Goal: Task Accomplishment & Management: Complete application form

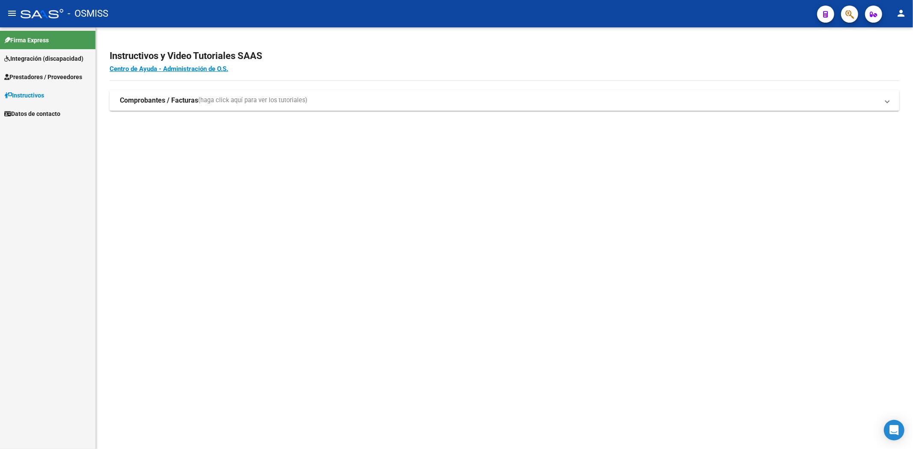
click at [31, 58] on span "Integración (discapacidad)" at bounding box center [43, 58] width 79 height 9
click at [31, 95] on span "Prestadores / Proveedores" at bounding box center [43, 95] width 78 height 9
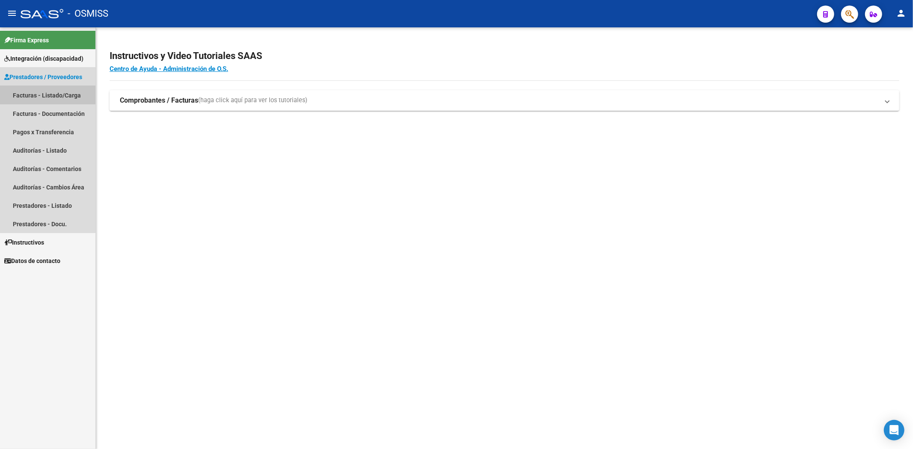
click at [28, 96] on link "Facturas - Listado/Carga" at bounding box center [47, 95] width 95 height 18
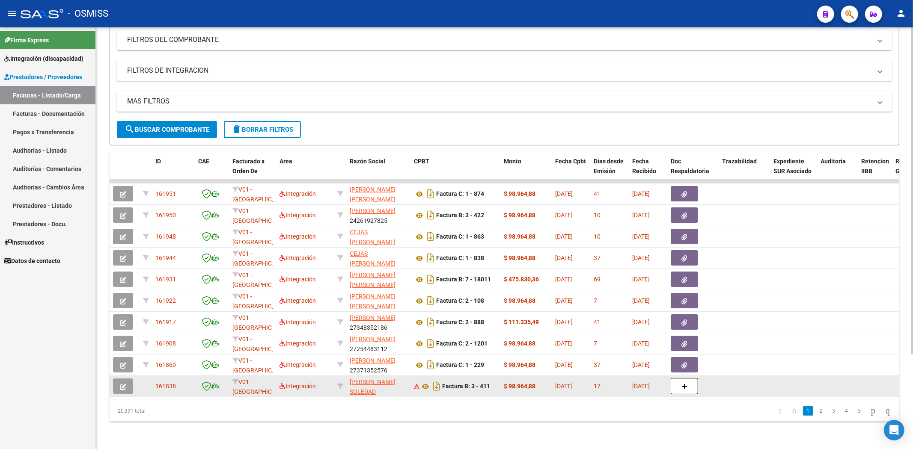
click at [130, 379] on button "button" at bounding box center [123, 386] width 20 height 15
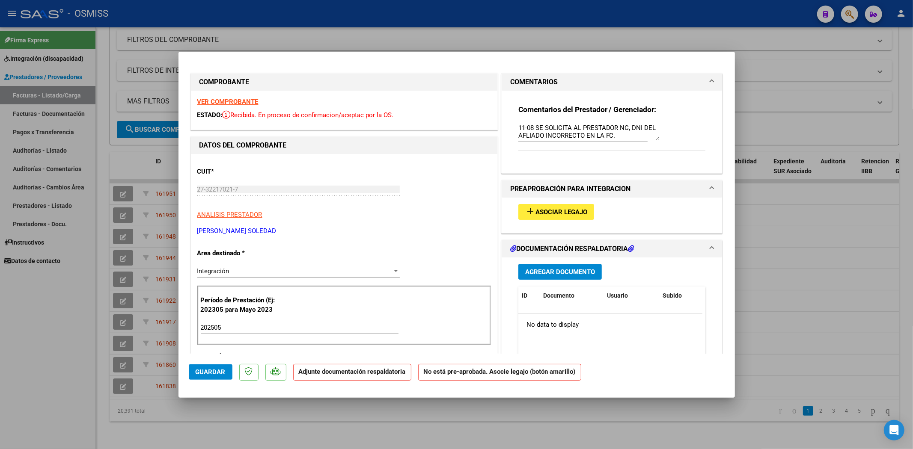
type input "$ 0,00"
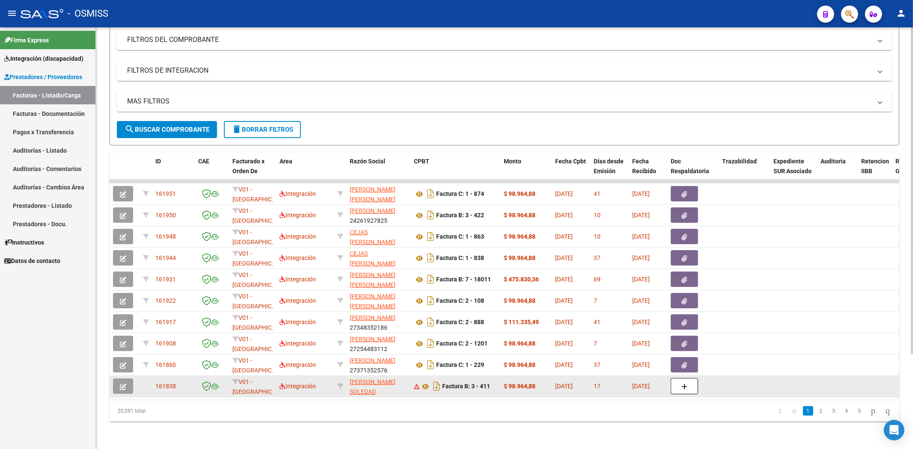
click at [122, 384] on icon "button" at bounding box center [123, 387] width 6 height 6
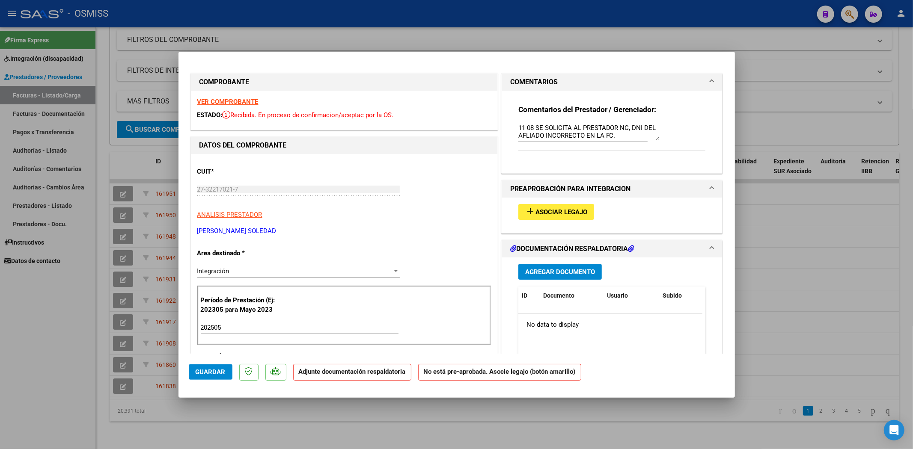
click at [230, 104] on strong "VER COMPROBANTE" at bounding box center [227, 102] width 61 height 8
type input "$ 0,00"
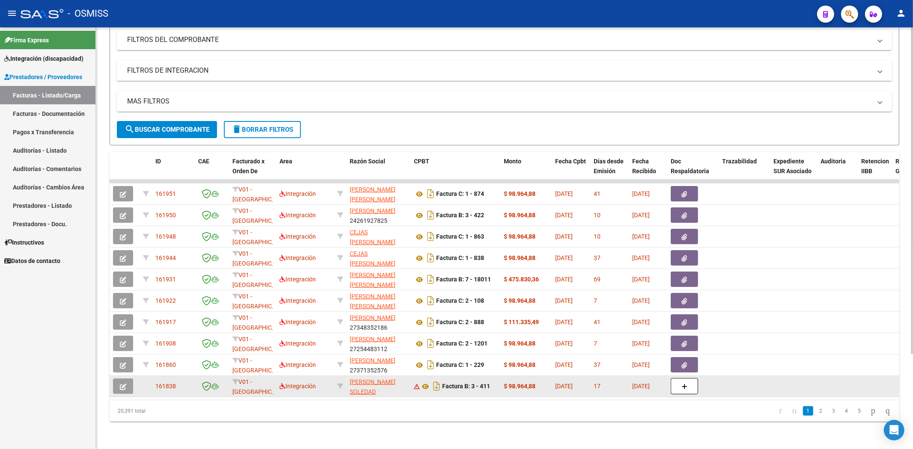
click at [125, 384] on icon "button" at bounding box center [123, 387] width 6 height 6
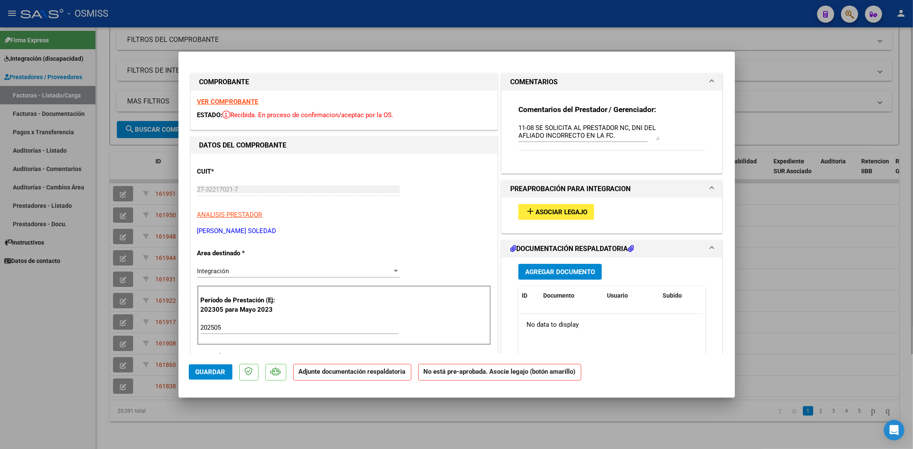
type input "$ 0,00"
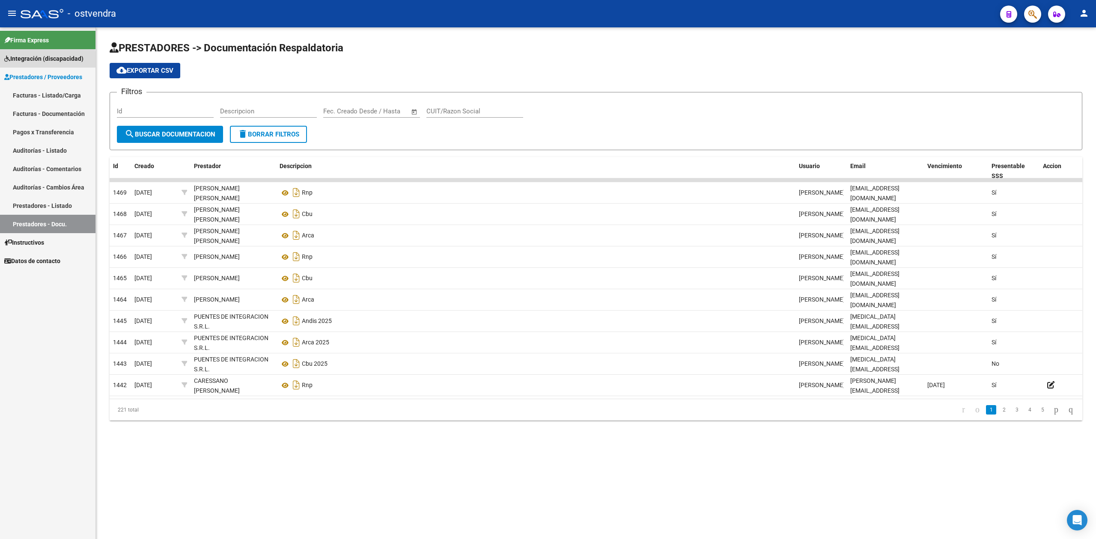
click at [19, 60] on span "Integración (discapacidad)" at bounding box center [43, 58] width 79 height 9
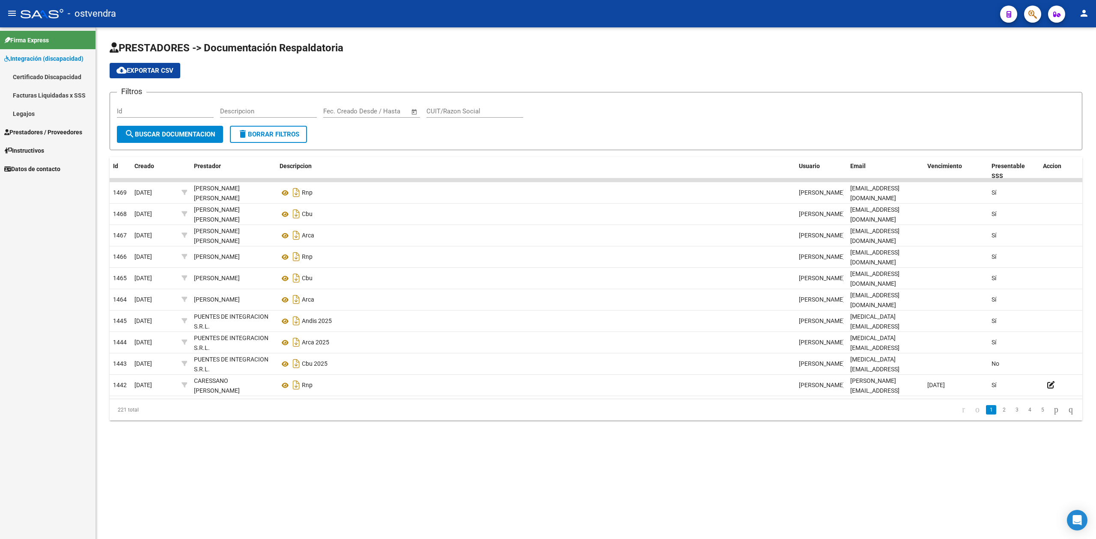
click at [49, 107] on link "Legajos" at bounding box center [47, 113] width 95 height 18
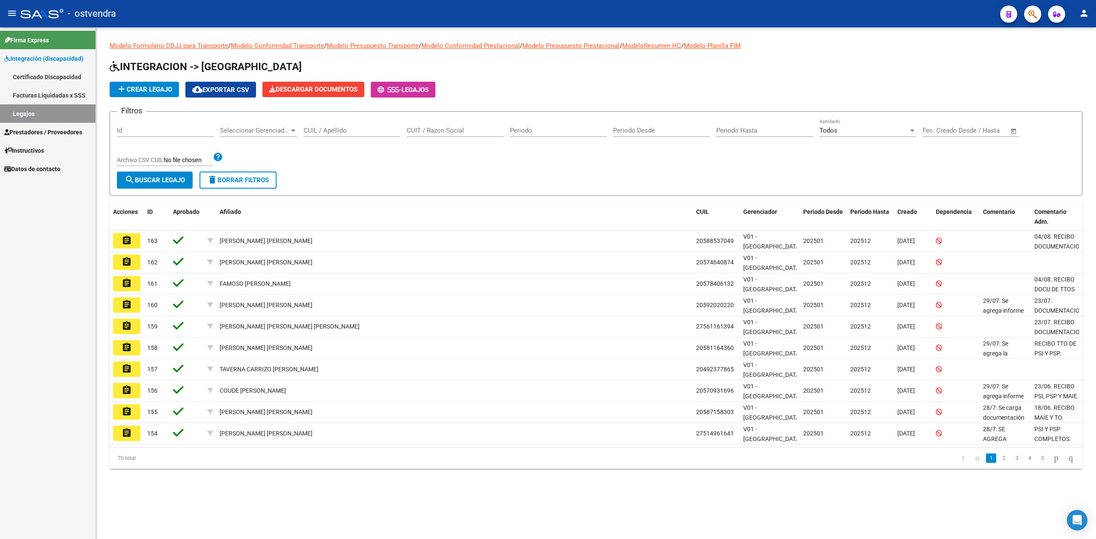
click at [143, 90] on span "add Crear Legajo" at bounding box center [144, 90] width 56 height 8
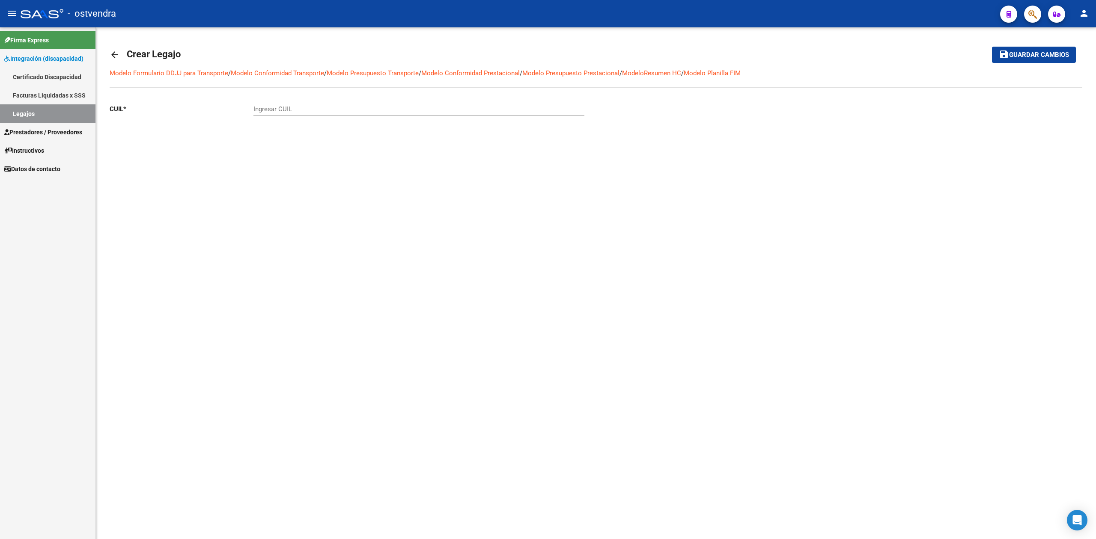
click at [311, 104] on div "Ingresar CUIL" at bounding box center [418, 106] width 331 height 18
paste input "-59264866"
type input "27-59264866-6"
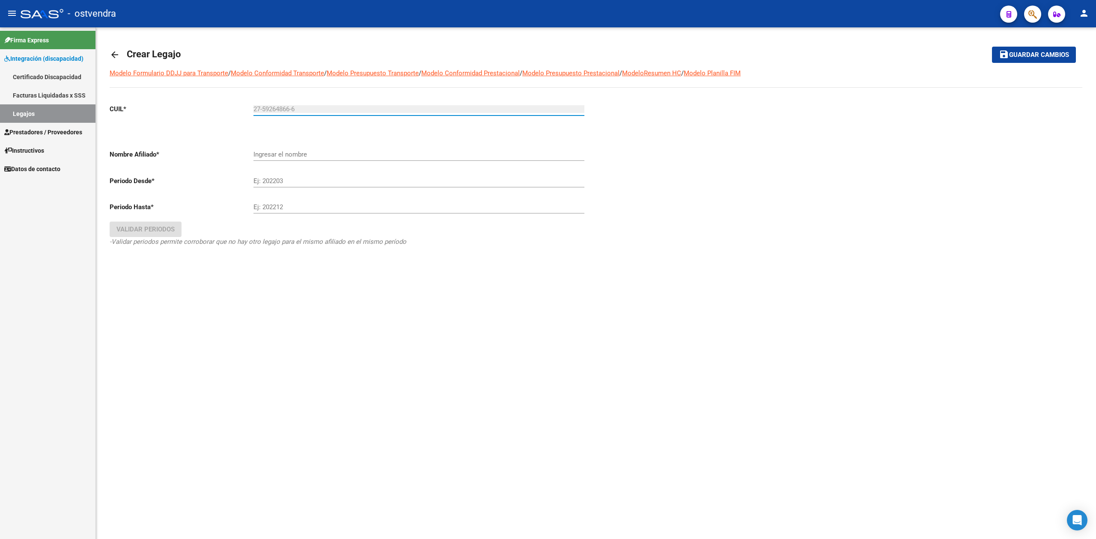
type input "SUAREZ ZAIRA MAGALI"
type input "27-59264866-6"
click at [298, 189] on input "Ej: 202203" at bounding box center [418, 186] width 331 height 8
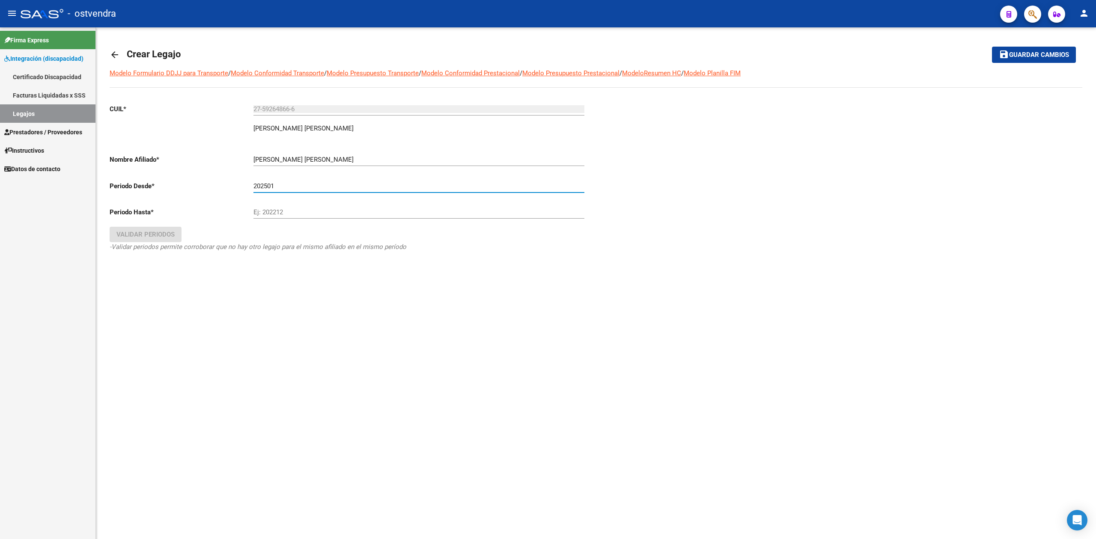
type input "202501"
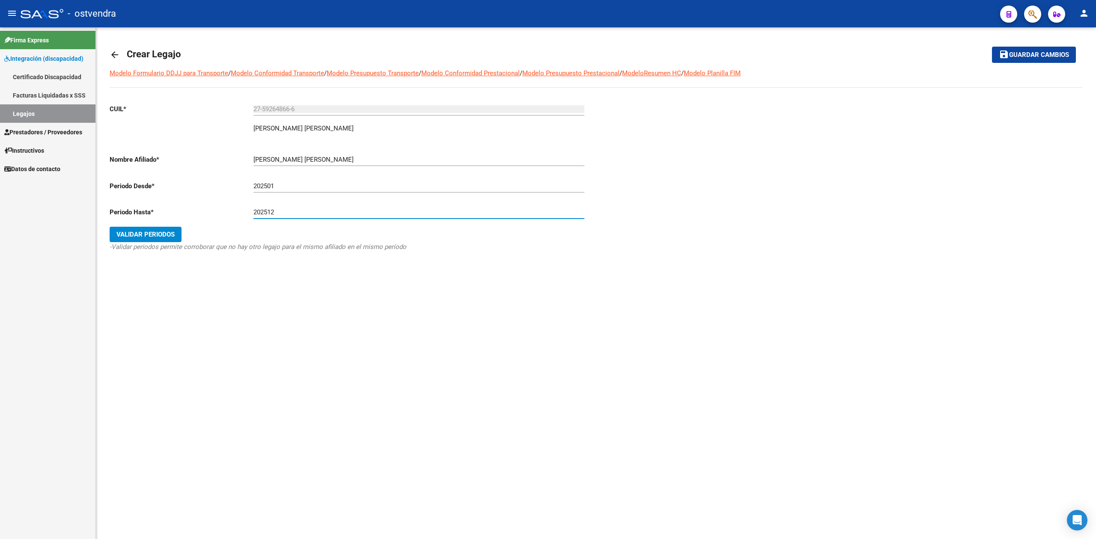
type input "202512"
click at [156, 238] on span "Validar Periodos" at bounding box center [145, 235] width 58 height 8
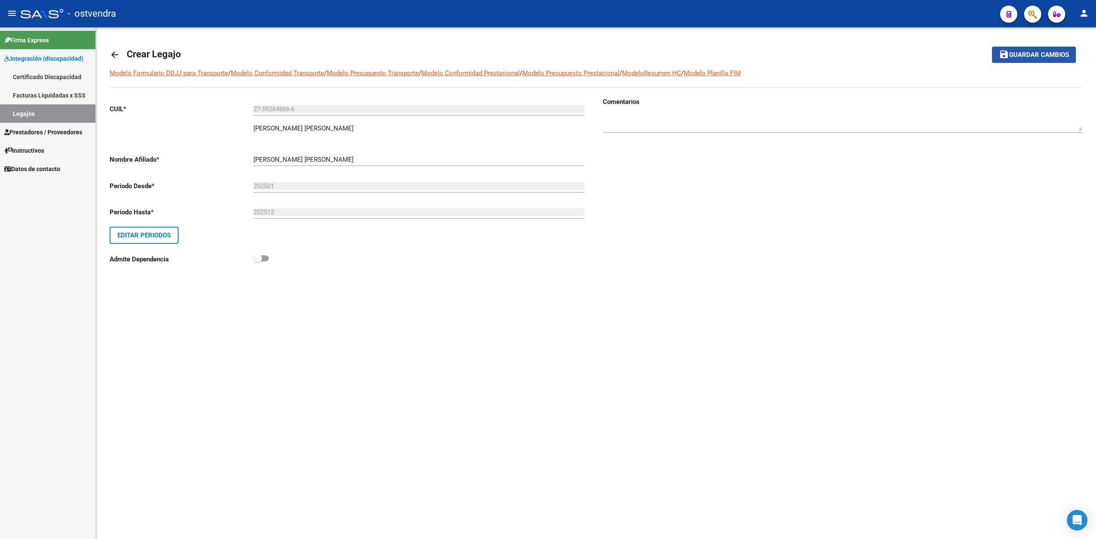
click at [1012, 59] on button "save Guardar cambios" at bounding box center [1034, 55] width 84 height 16
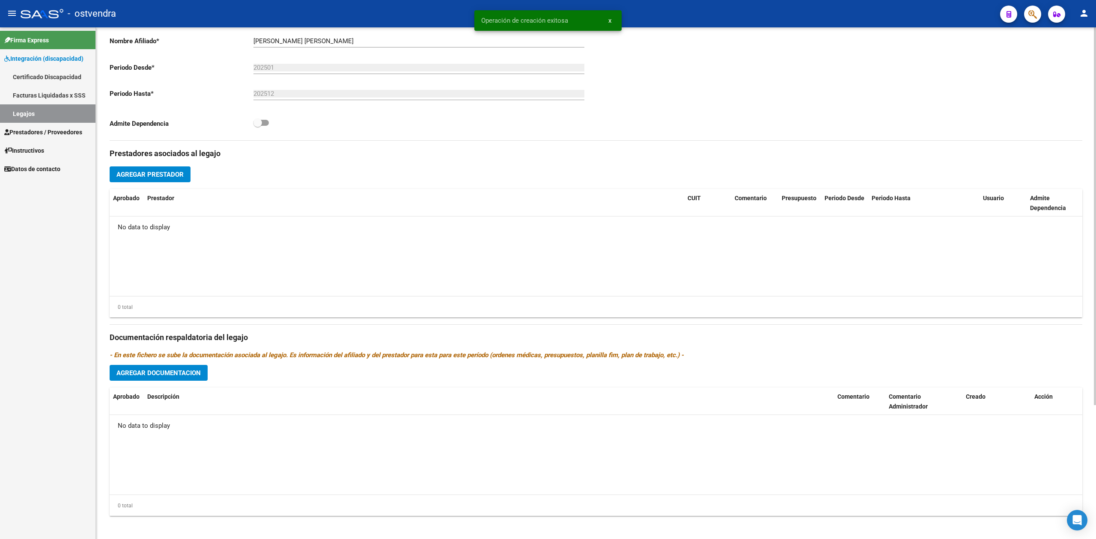
scroll to position [182, 0]
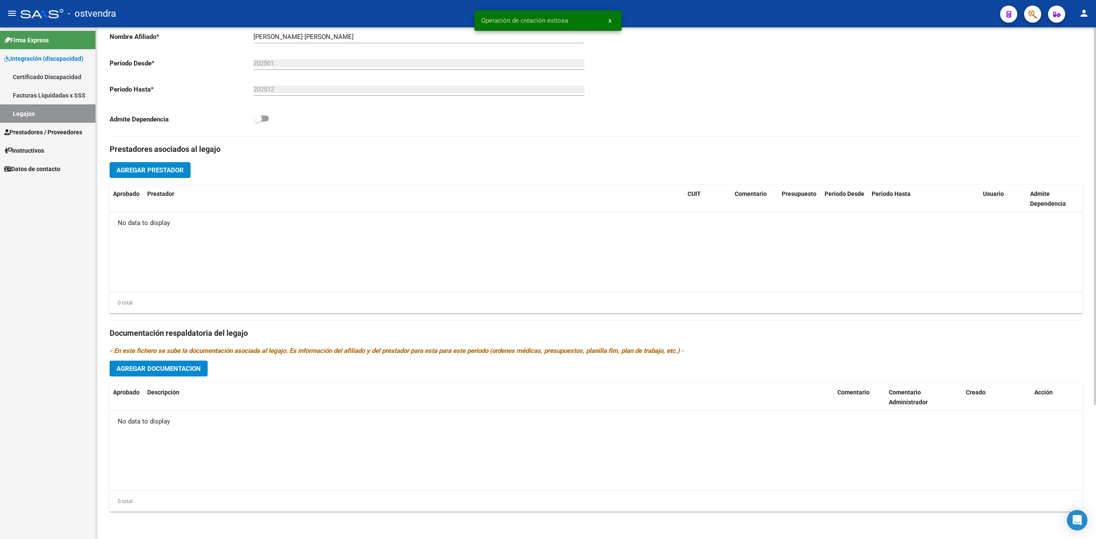
click at [202, 370] on button "Agregar Documentacion" at bounding box center [159, 369] width 98 height 16
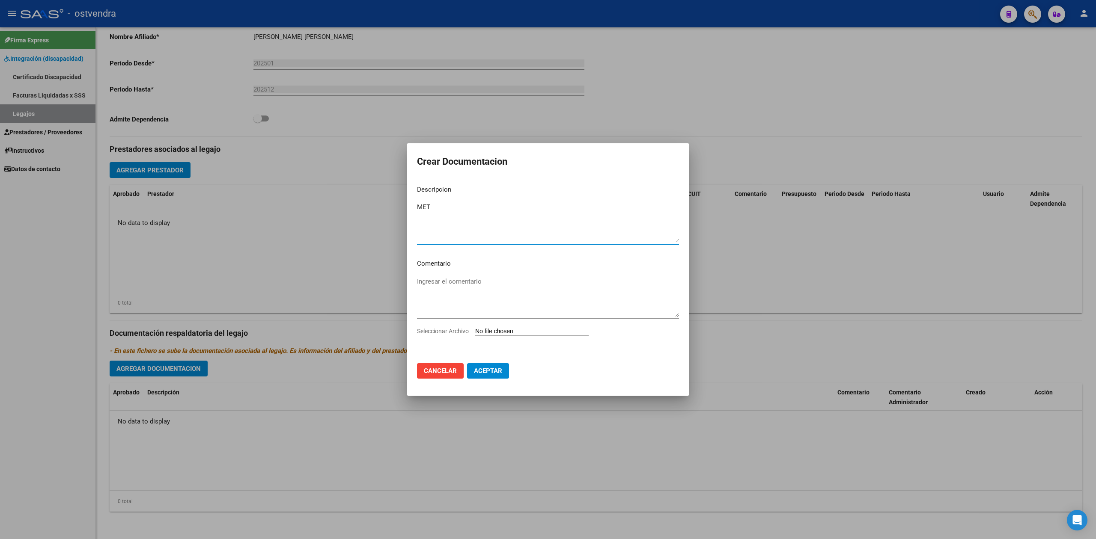
type textarea "MET"
click at [494, 329] on input "Seleccionar Archivo" at bounding box center [531, 332] width 113 height 8
type input "C:\fakepath\.SUAREZ ZAIRA- ESTIM TEMPRANA.pdf"
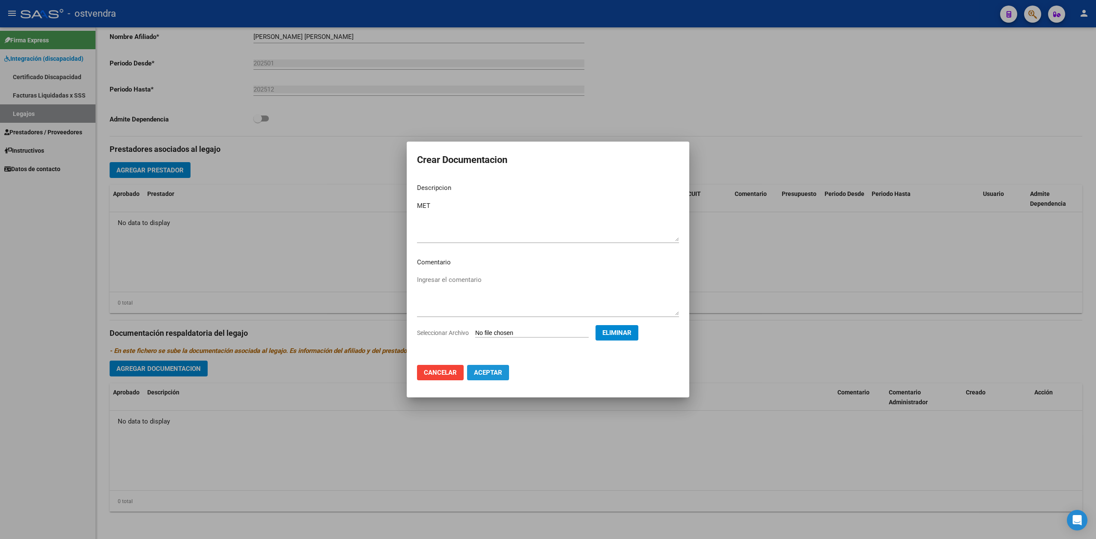
click at [487, 377] on button "Aceptar" at bounding box center [488, 372] width 42 height 15
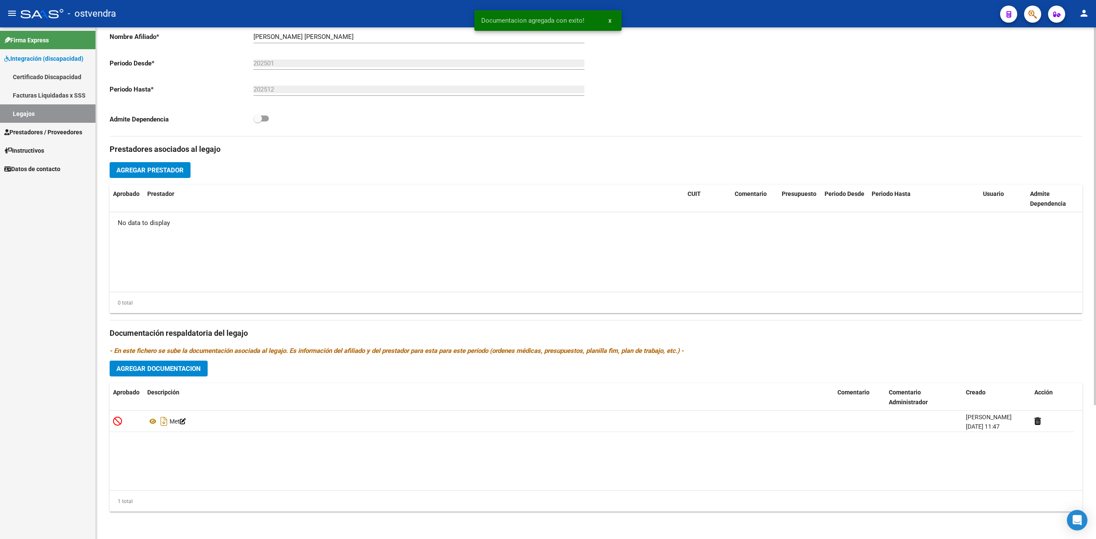
click at [184, 378] on div "Prestadores asociados al legajo Agregar Prestador Aprobado Prestador CUIT Comen…" at bounding box center [596, 328] width 973 height 382
click at [185, 369] on span "Agregar Documentacion" at bounding box center [158, 369] width 84 height 8
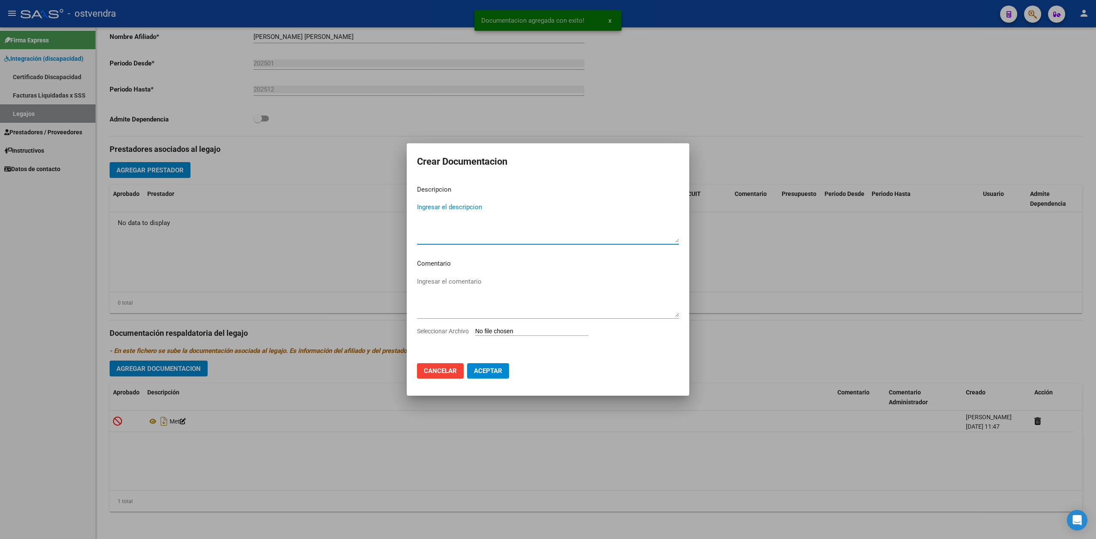
click at [520, 336] on input "Seleccionar Archivo" at bounding box center [531, 332] width 113 height 8
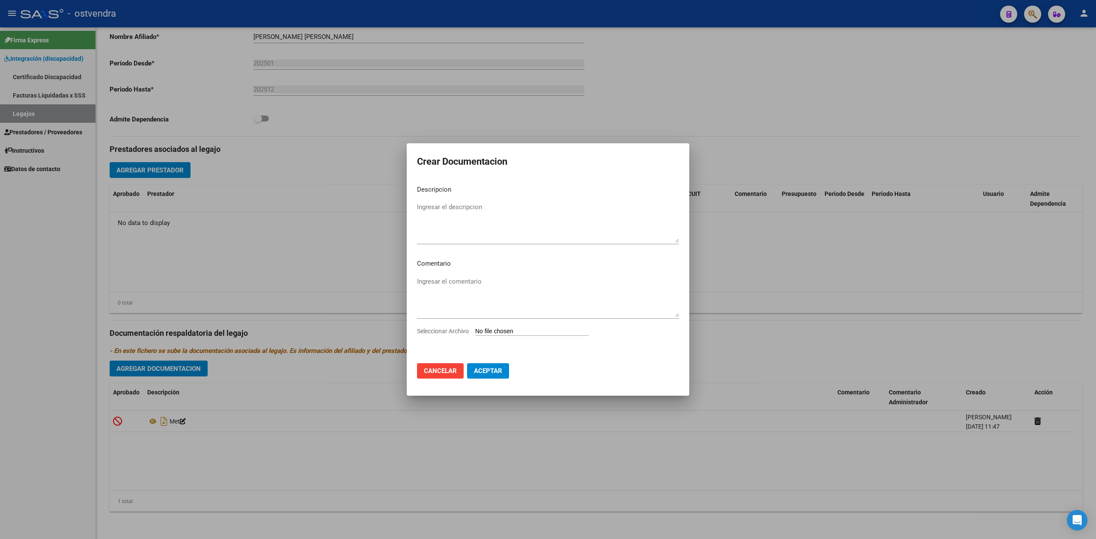
type input "C:\fakepath\SUAREZ, ZAIRA MAGALI.pdf"
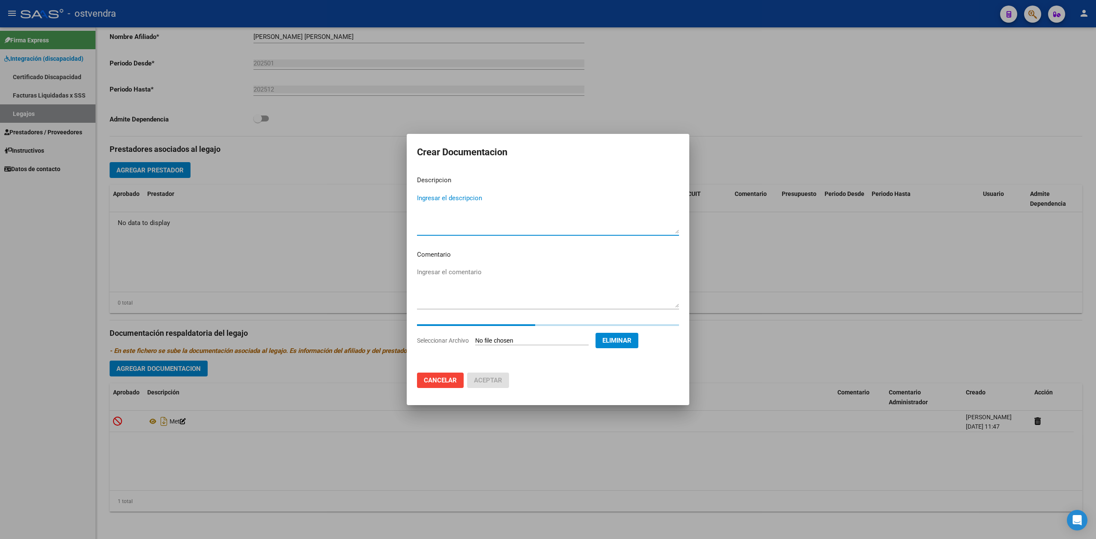
click at [422, 203] on textarea "Ingresar el descripcion" at bounding box center [548, 213] width 262 height 40
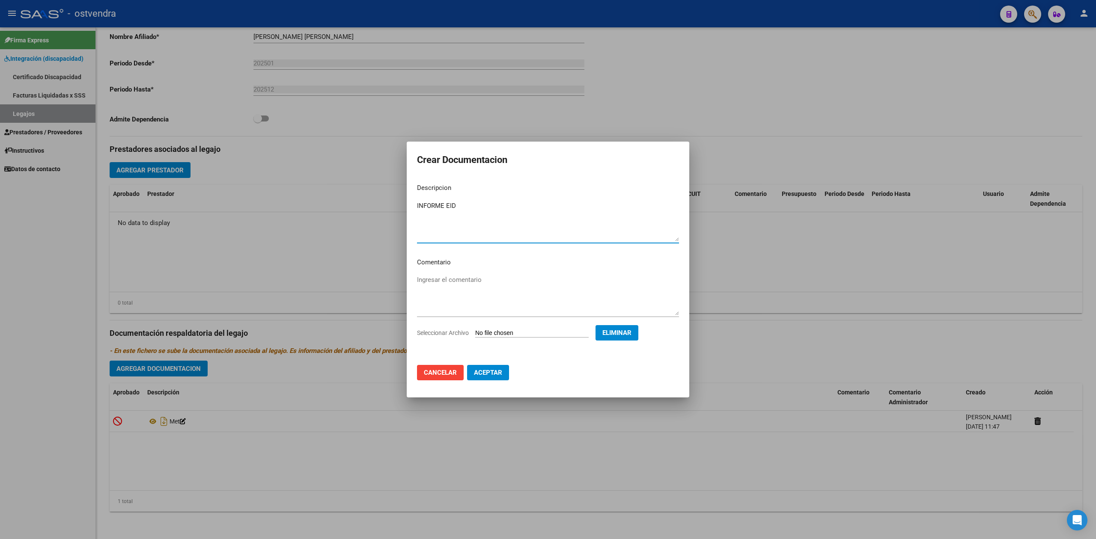
type textarea "INFORME EID"
click at [466, 369] on mat-dialog-actions "Cancelar Aceptar" at bounding box center [548, 372] width 262 height 29
click at [478, 367] on button "Aceptar" at bounding box center [488, 372] width 42 height 15
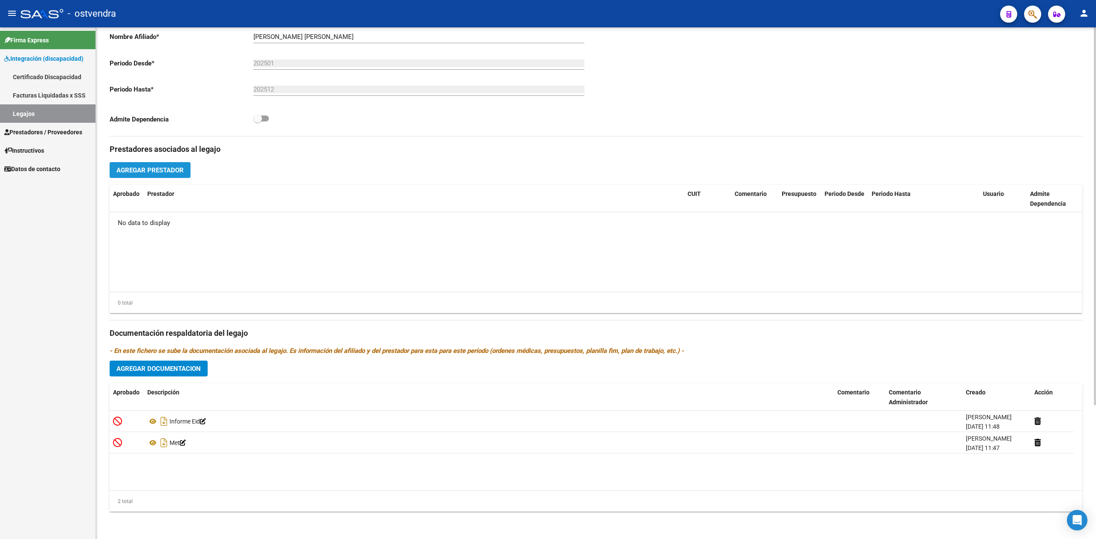
click at [179, 165] on button "Agregar Prestador" at bounding box center [150, 170] width 81 height 16
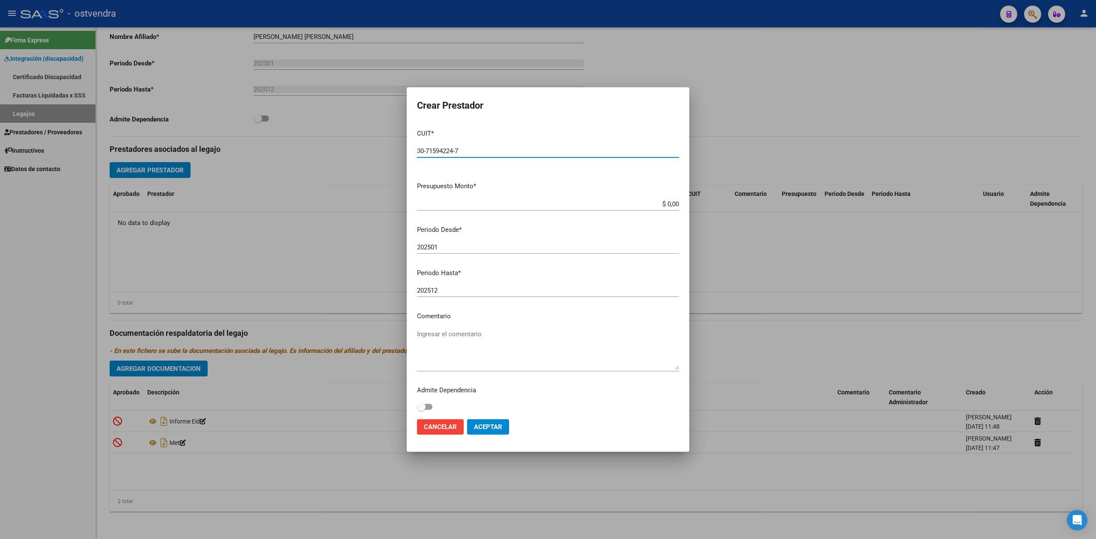
type input "30-71594224-7"
type input "$ 0,01"
type input "202508"
click at [485, 426] on span "Aceptar" at bounding box center [488, 427] width 28 height 8
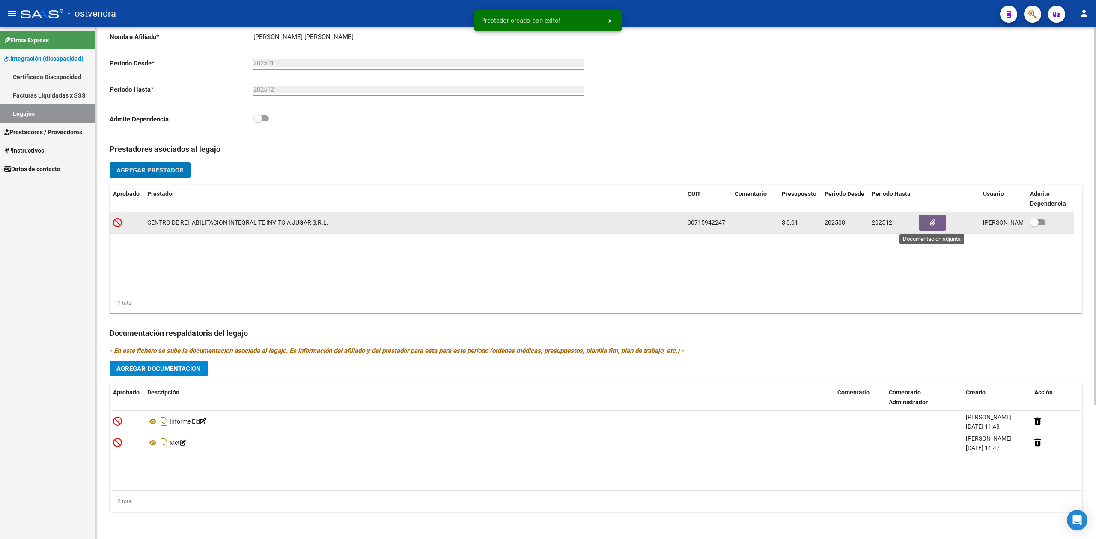
click at [927, 221] on button "button" at bounding box center [932, 223] width 27 height 16
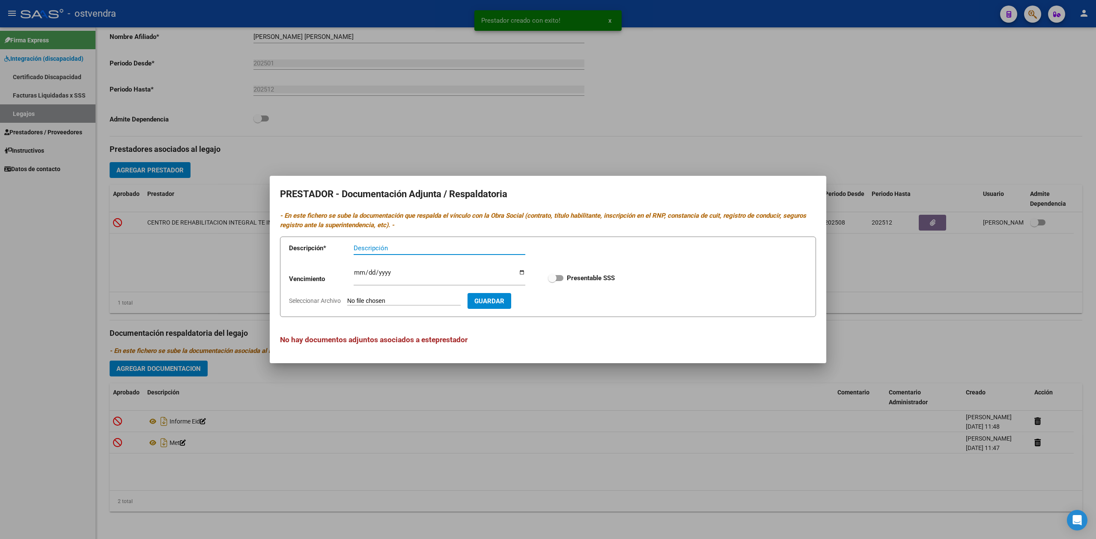
click at [403, 302] on input "Seleccionar Archivo" at bounding box center [403, 302] width 113 height 8
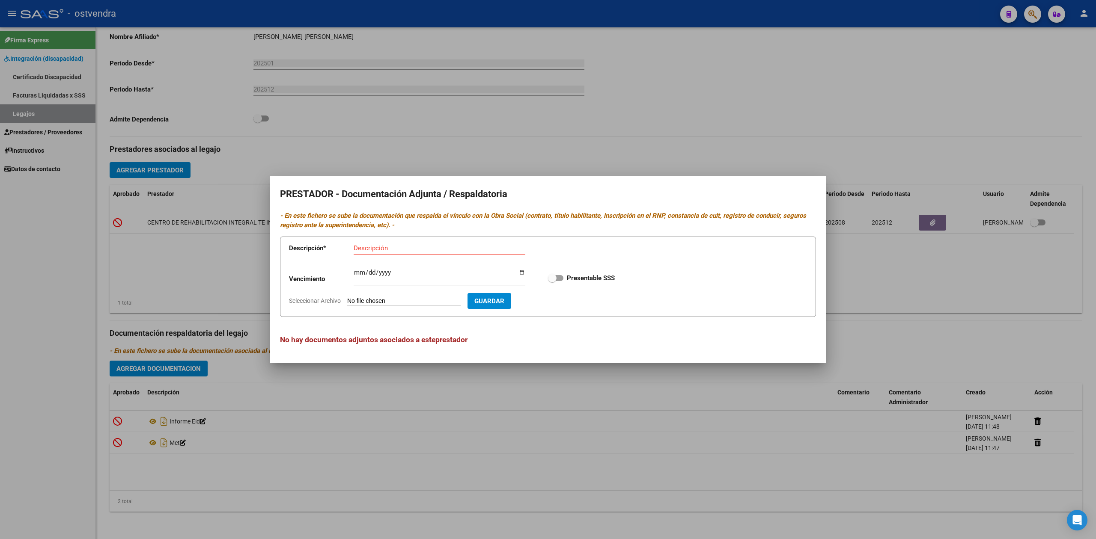
type input "C:\fakepath\afip.pdf"
click at [380, 246] on input "Descripción" at bounding box center [440, 248] width 172 height 8
type input "ARCA"
click at [540, 301] on span "Guardar" at bounding box center [539, 302] width 30 height 8
checkbox input "true"
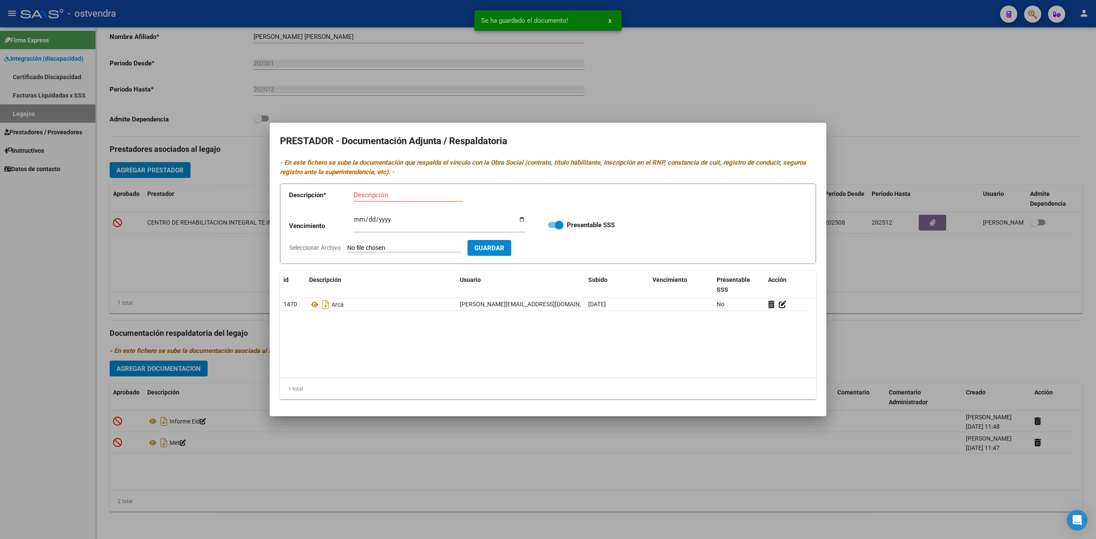
click at [382, 247] on input "Seleccionar Archivo" at bounding box center [403, 248] width 113 height 8
type input "C:\fakepath\CBU.pdf"
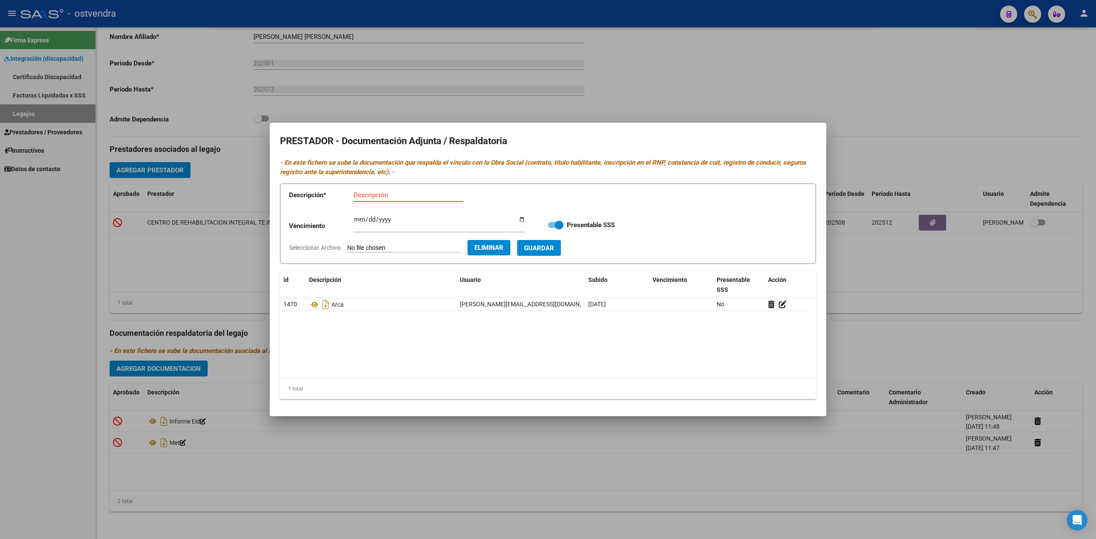
click at [375, 194] on input "Descripción" at bounding box center [409, 195] width 110 height 8
type input "CBU"
click at [552, 245] on span "Guardar" at bounding box center [539, 248] width 30 height 8
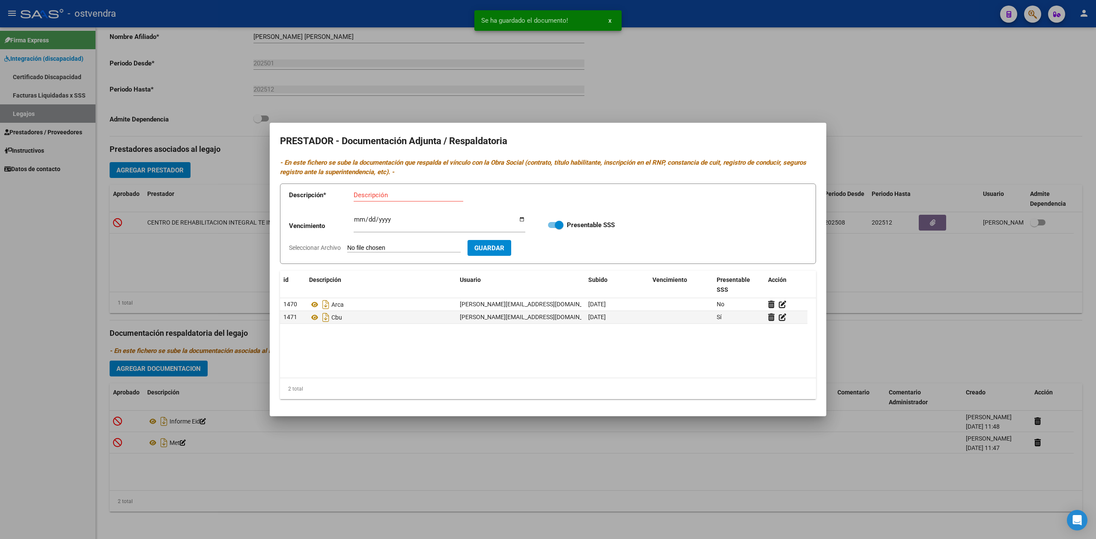
click at [401, 247] on input "Seleccionar Archivo" at bounding box center [403, 248] width 113 height 8
type input "C:\fakepath\.RENOVACION de habilitacion 2025.pdf"
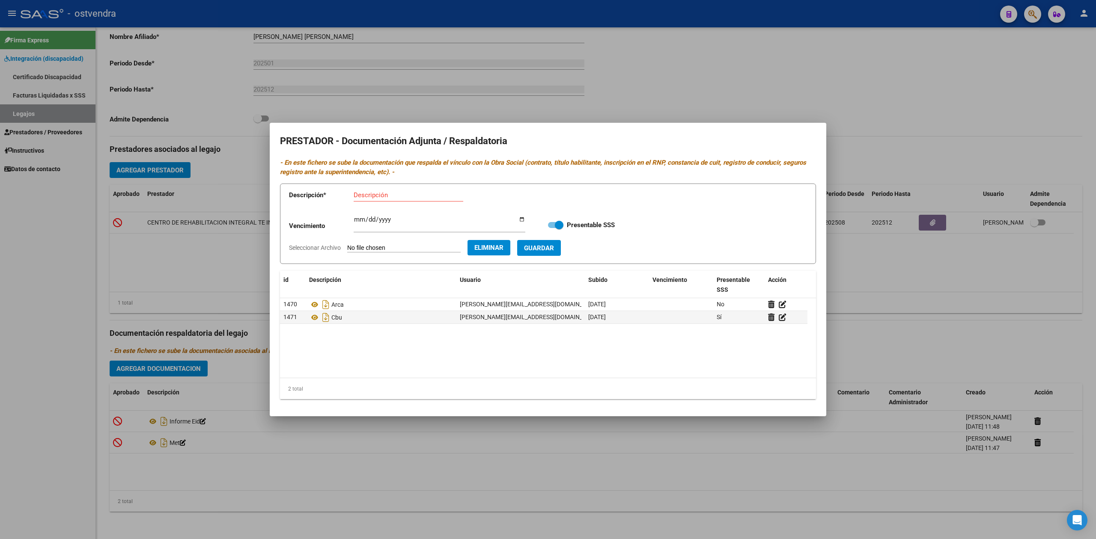
click at [369, 198] on input "Descripción" at bounding box center [409, 195] width 110 height 8
type input "HABILITACION"
click at [550, 253] on button "Guardar" at bounding box center [539, 248] width 44 height 16
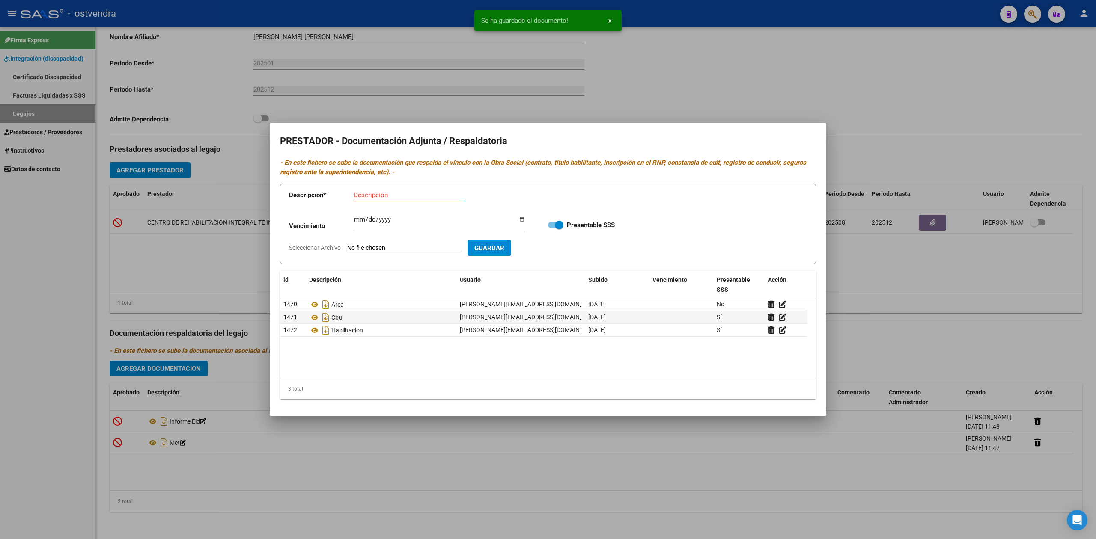
click at [414, 250] on input "Seleccionar Archivo" at bounding box center [403, 248] width 113 height 8
type input "C:\fakepath\CATEGORIZACION.pdf"
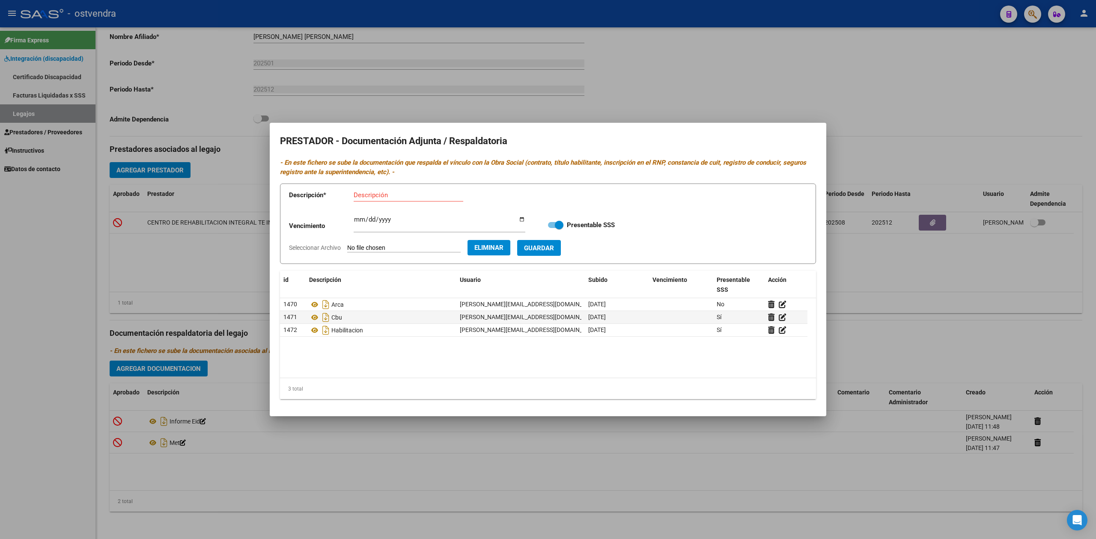
click at [374, 194] on input "Descripción" at bounding box center [409, 195] width 110 height 8
type input "CATEGORIZACION"
click at [545, 251] on span "Guardar" at bounding box center [539, 248] width 30 height 8
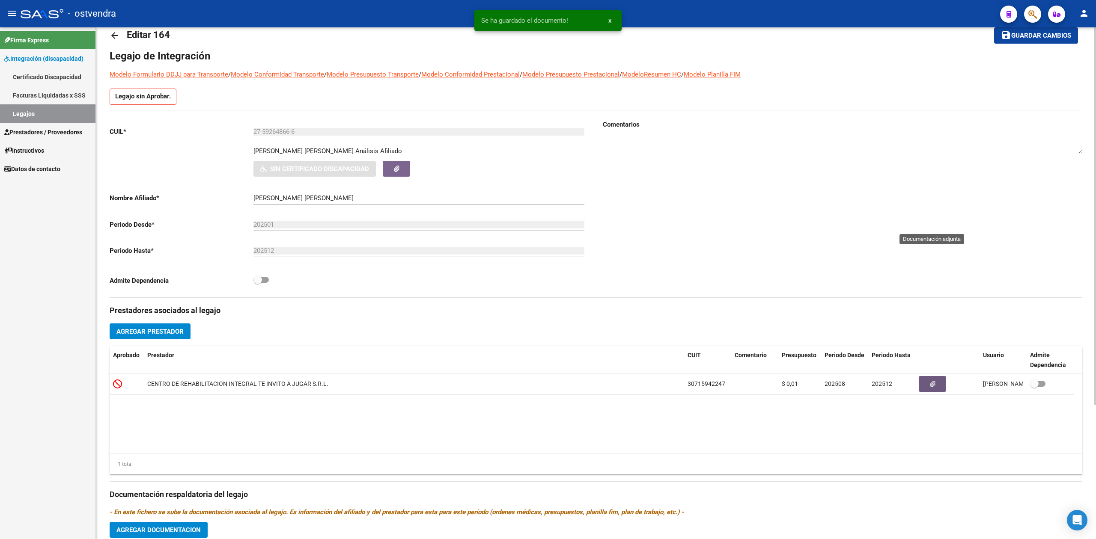
scroll to position [0, 0]
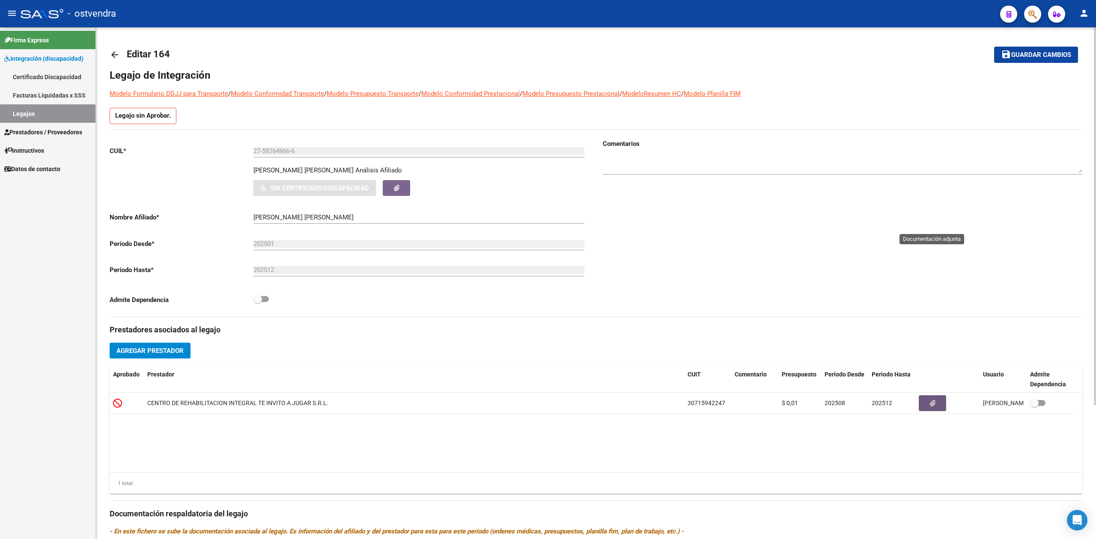
click at [1023, 61] on button "save Guardar cambios" at bounding box center [1036, 55] width 84 height 16
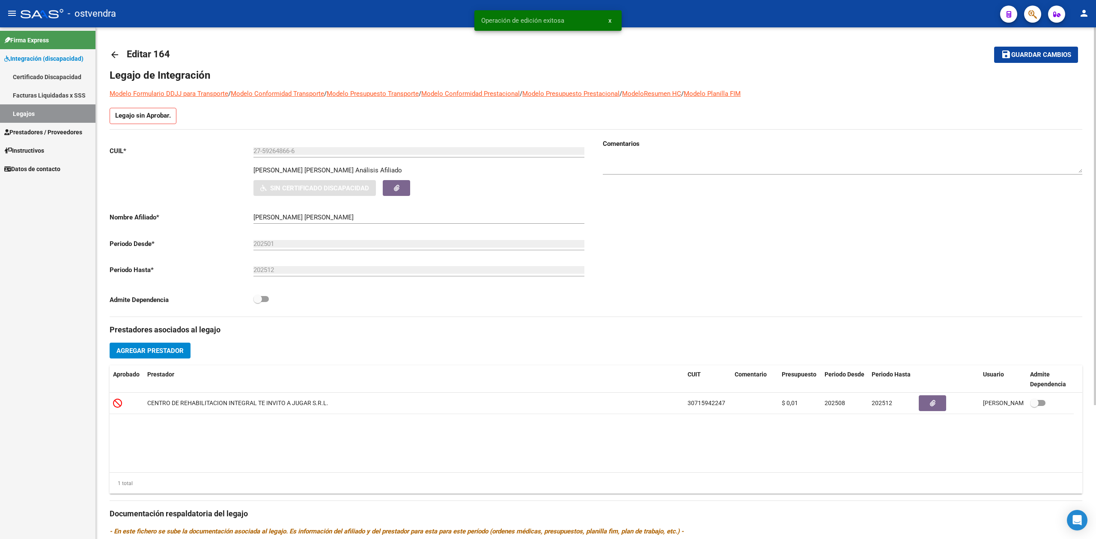
click at [115, 57] on mat-icon "arrow_back" at bounding box center [115, 55] width 10 height 10
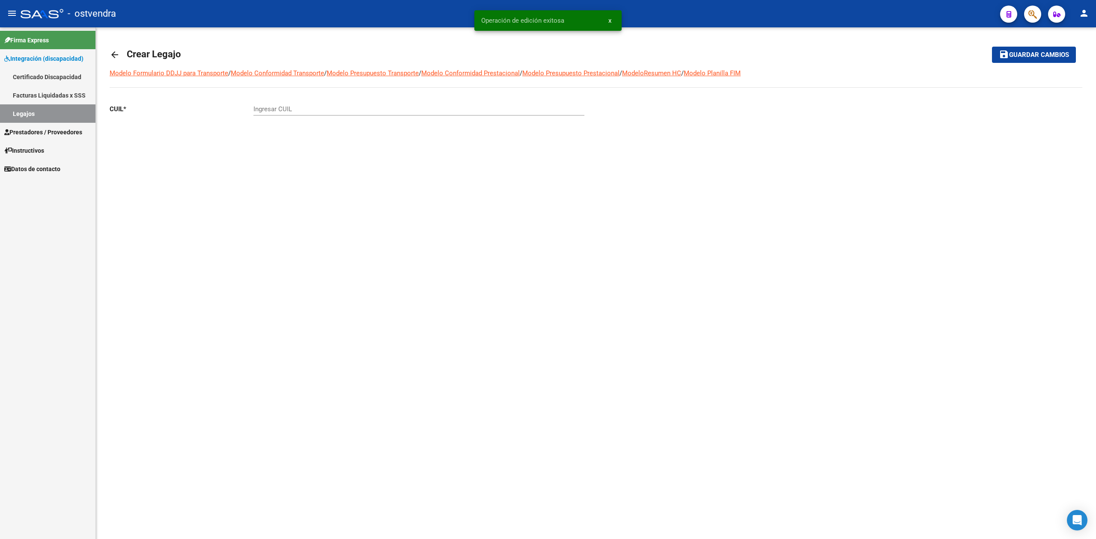
click at [115, 57] on mat-icon "arrow_back" at bounding box center [115, 55] width 10 height 10
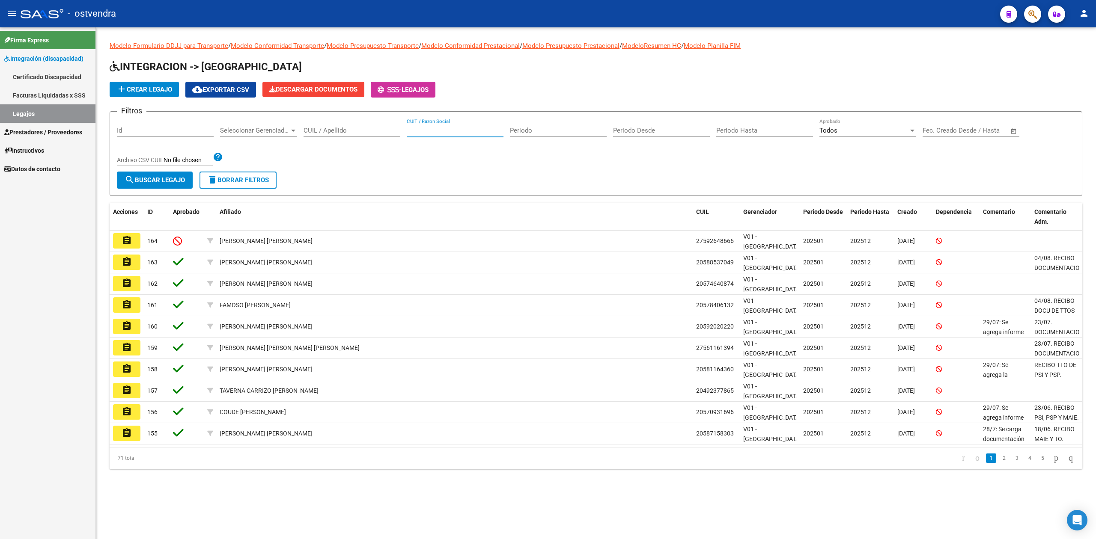
click at [453, 130] on input "CUIT / Razon Social" at bounding box center [455, 131] width 97 height 8
click at [357, 138] on div "CUIL / Apellido" at bounding box center [352, 132] width 97 height 27
click at [357, 126] on div "CUIL / Apellido" at bounding box center [352, 128] width 97 height 18
type input "ACUÑA FA"
click at [158, 178] on span "search Buscar Legajo" at bounding box center [155, 180] width 60 height 8
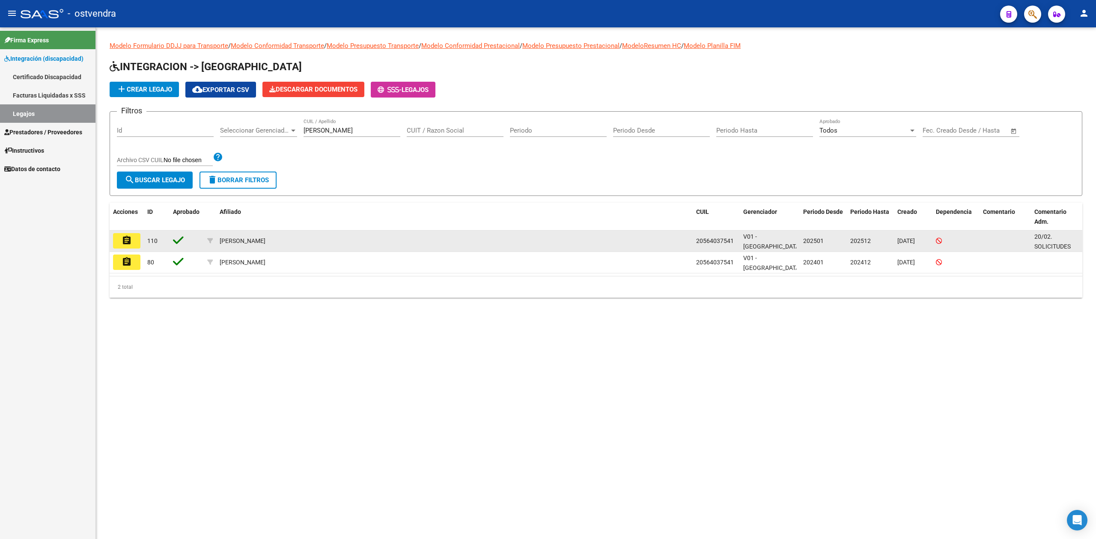
click at [134, 242] on button "assignment" at bounding box center [126, 240] width 27 height 15
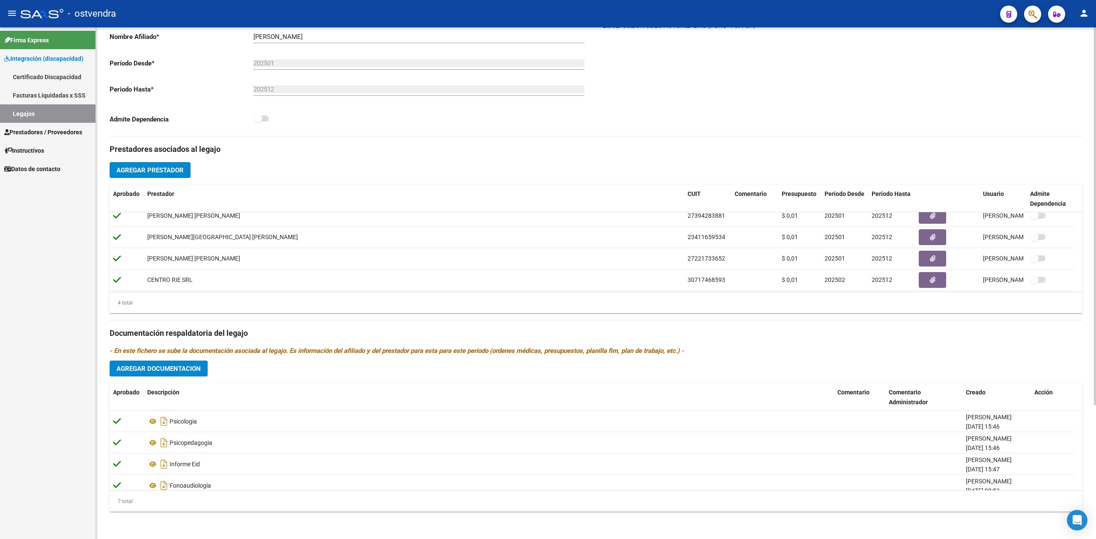
scroll to position [9, 0]
click at [170, 371] on span "Agregar Documentacion" at bounding box center [158, 369] width 84 height 8
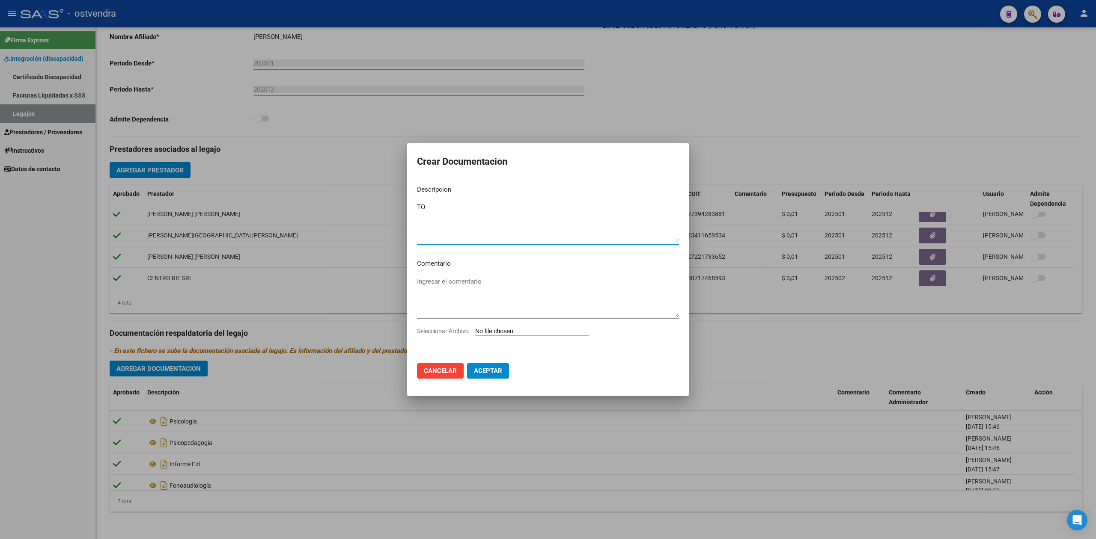
type textarea "TO"
click at [526, 333] on input "Seleccionar Archivo" at bounding box center [531, 332] width 113 height 8
type input "C:\fakepath\.ACUÑA FACUNDO SEBASTIAN- TO.pdf"
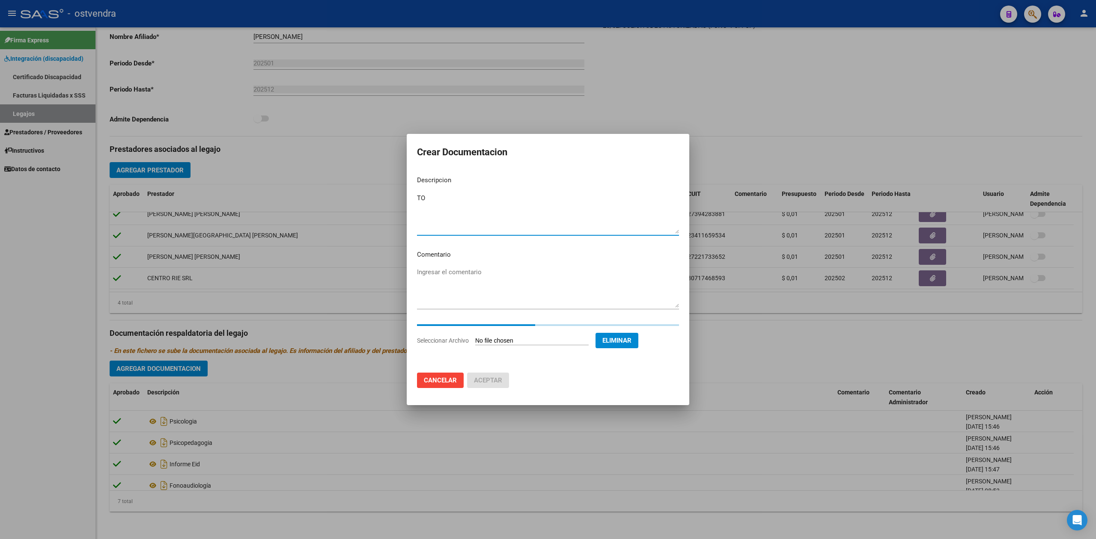
click at [498, 202] on textarea "TO" at bounding box center [548, 213] width 262 height 40
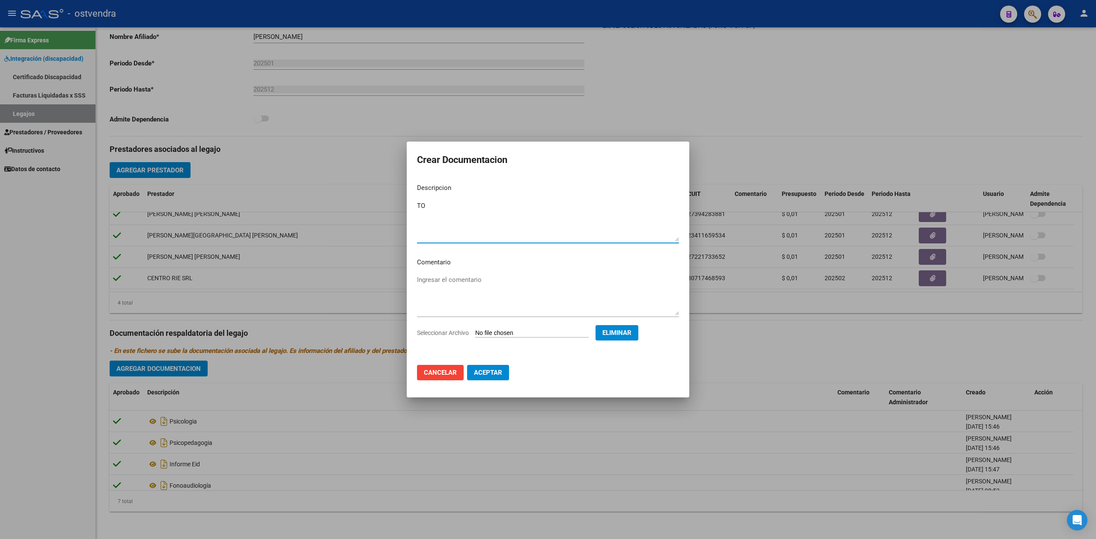
click at [486, 372] on span "Aceptar" at bounding box center [488, 373] width 28 height 8
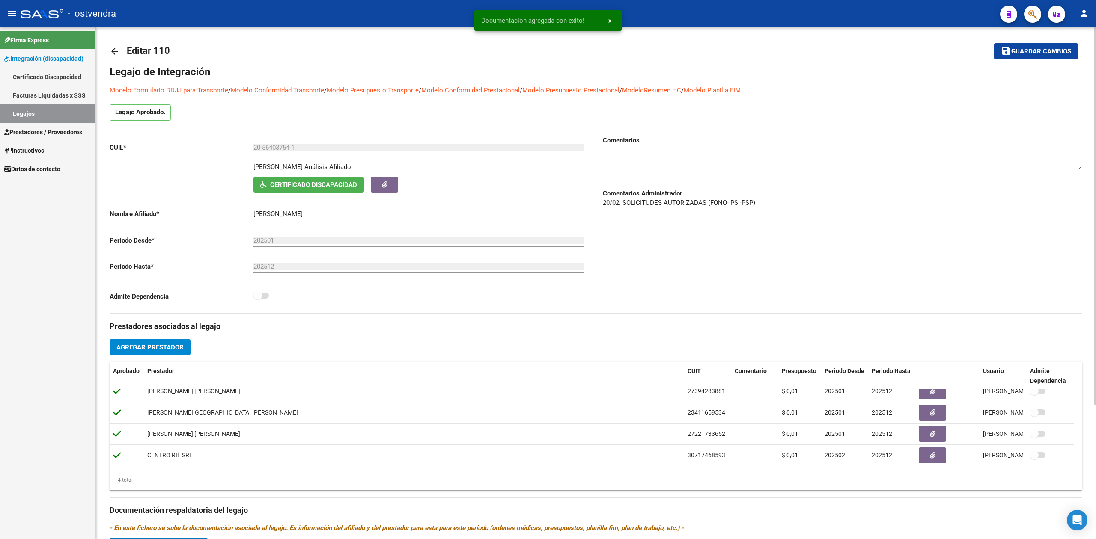
scroll to position [0, 0]
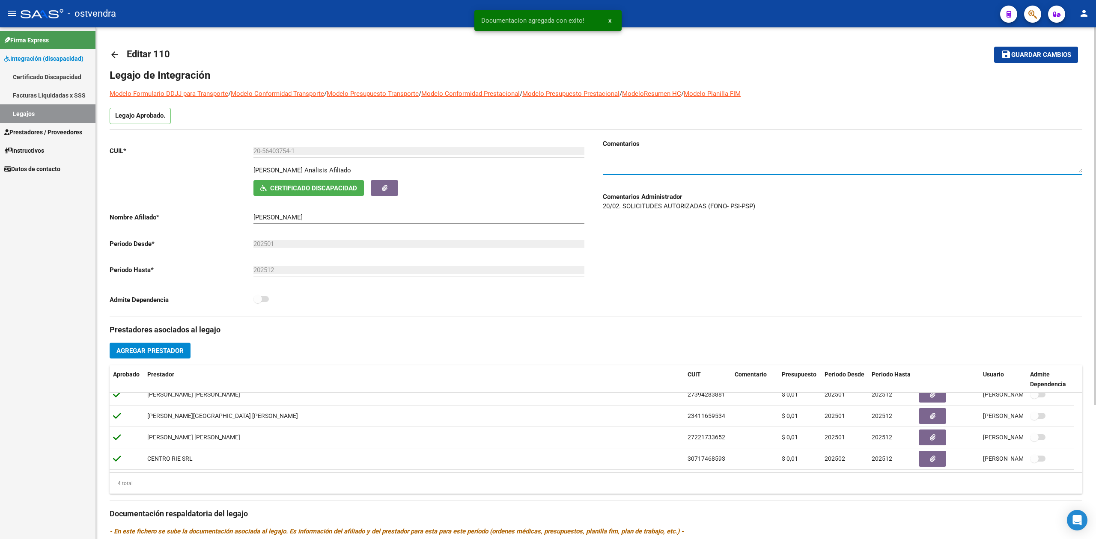
click at [672, 168] on textarea at bounding box center [842, 164] width 479 height 17
type textarea "11/8: SE AGREGA TO"
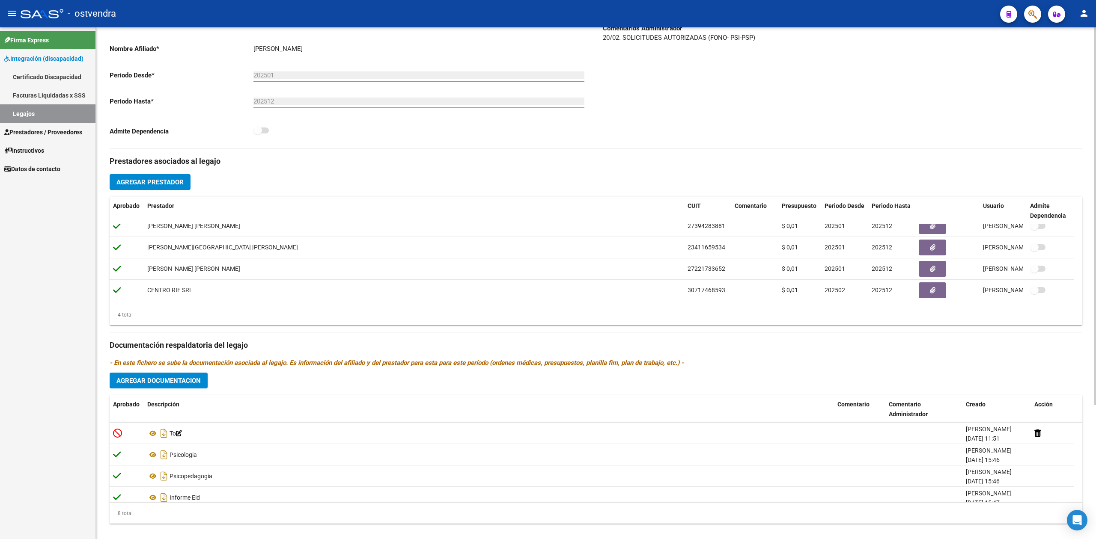
scroll to position [171, 0]
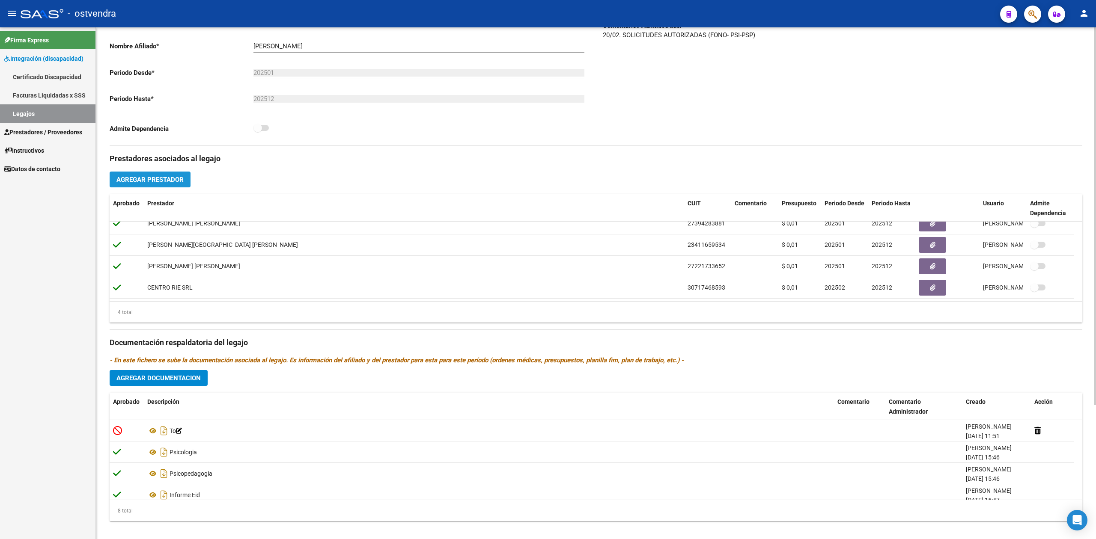
click at [169, 180] on span "Agregar Prestador" at bounding box center [149, 180] width 67 height 8
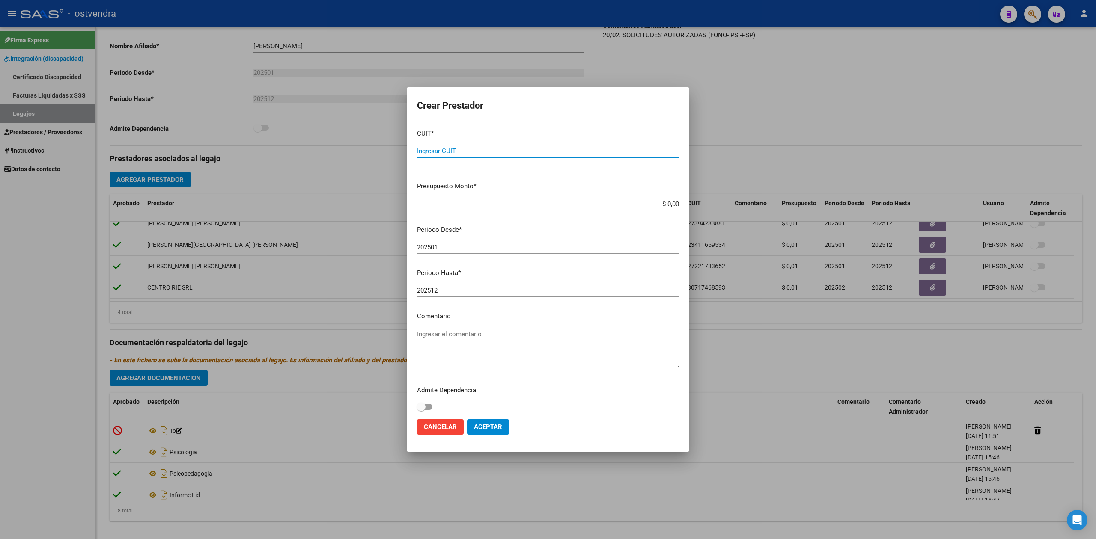
paste input "27-40947063-2"
type input "27-40947063-2"
type input "$ 0,01"
type input "202508"
click at [490, 427] on span "Aceptar" at bounding box center [488, 427] width 28 height 8
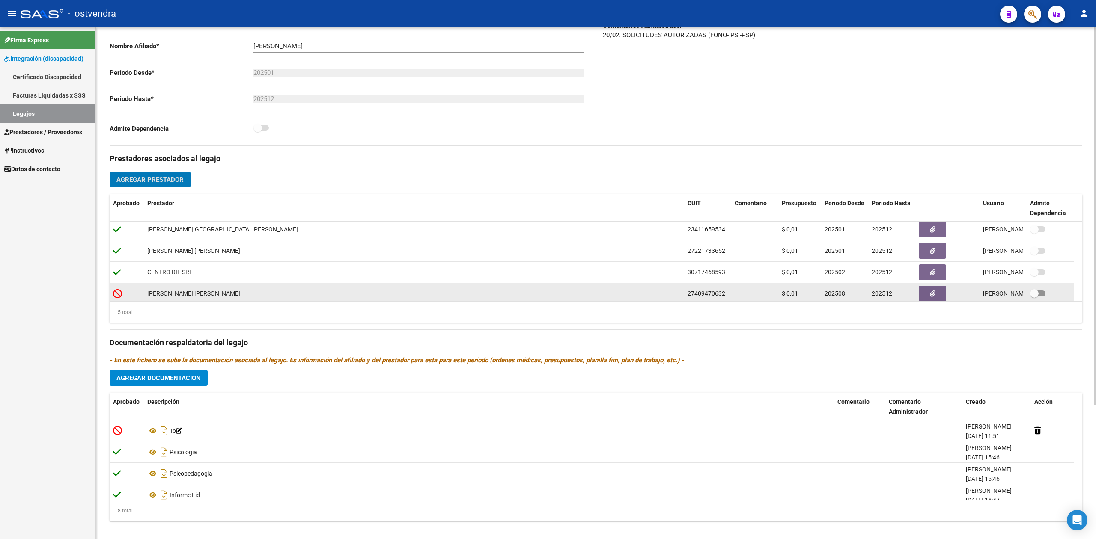
scroll to position [30, 0]
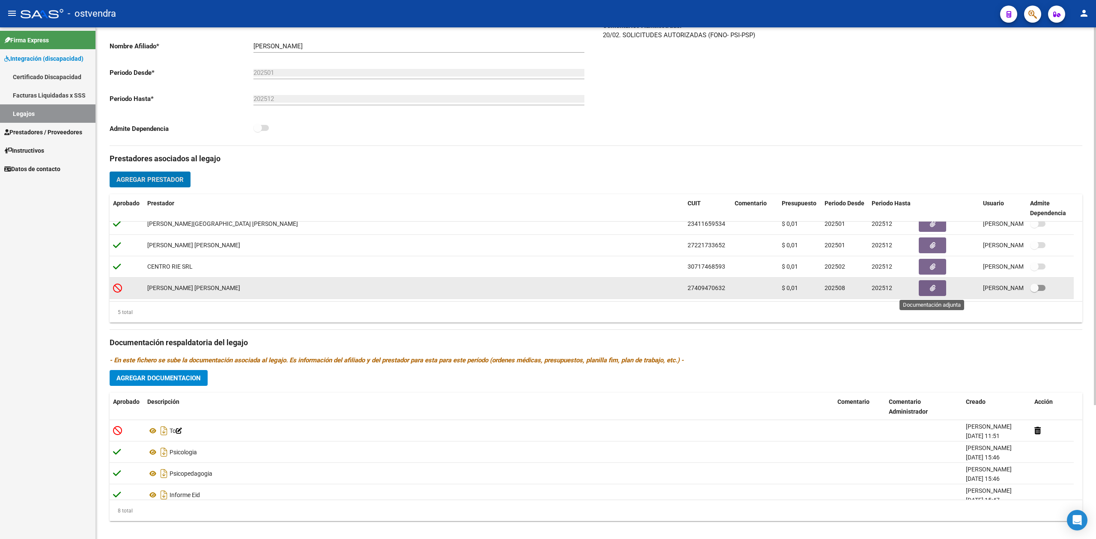
click at [928, 289] on button "button" at bounding box center [932, 288] width 27 height 16
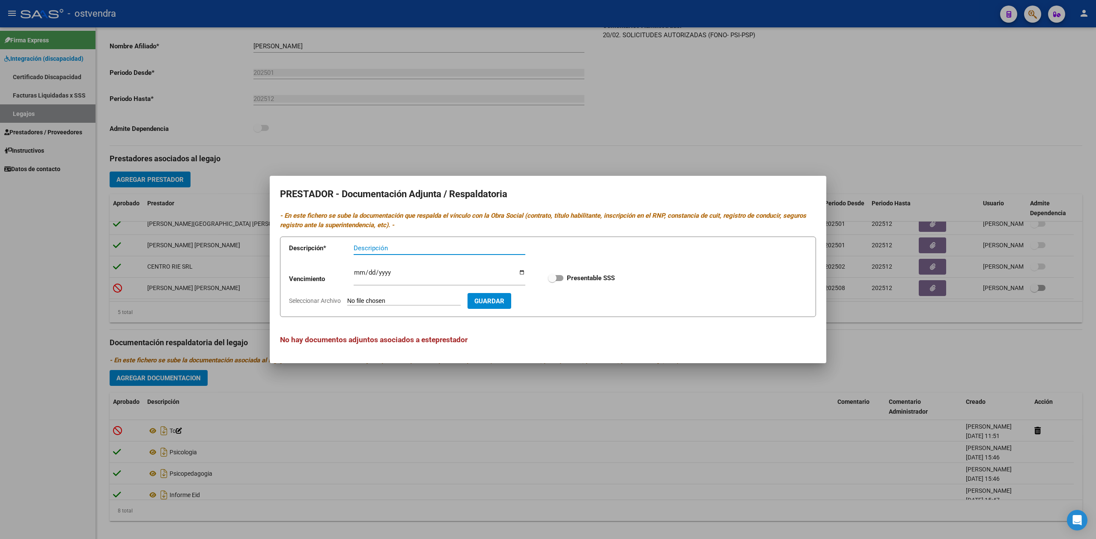
click at [399, 302] on input "Seleccionar Archivo" at bounding box center [403, 302] width 113 height 8
type input "C:\fakepath\AFIP.pdf"
click at [394, 240] on app-form-text-field "Descripción * Descripción" at bounding box center [413, 250] width 249 height 26
click at [390, 248] on input "Descripción" at bounding box center [440, 248] width 172 height 8
type input "ARCA"
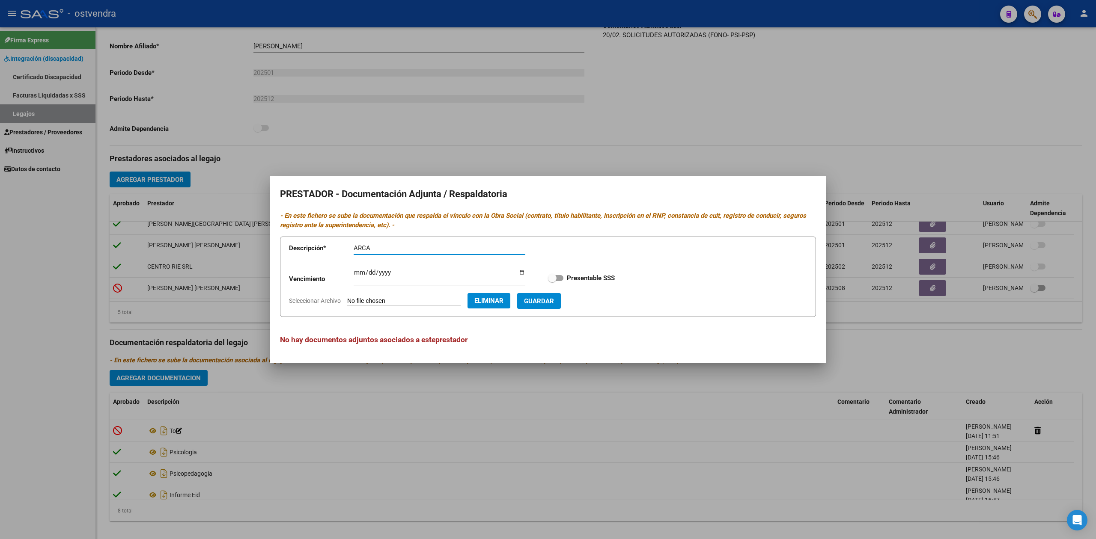
click at [554, 301] on span "Guardar" at bounding box center [539, 302] width 30 height 8
checkbox input "true"
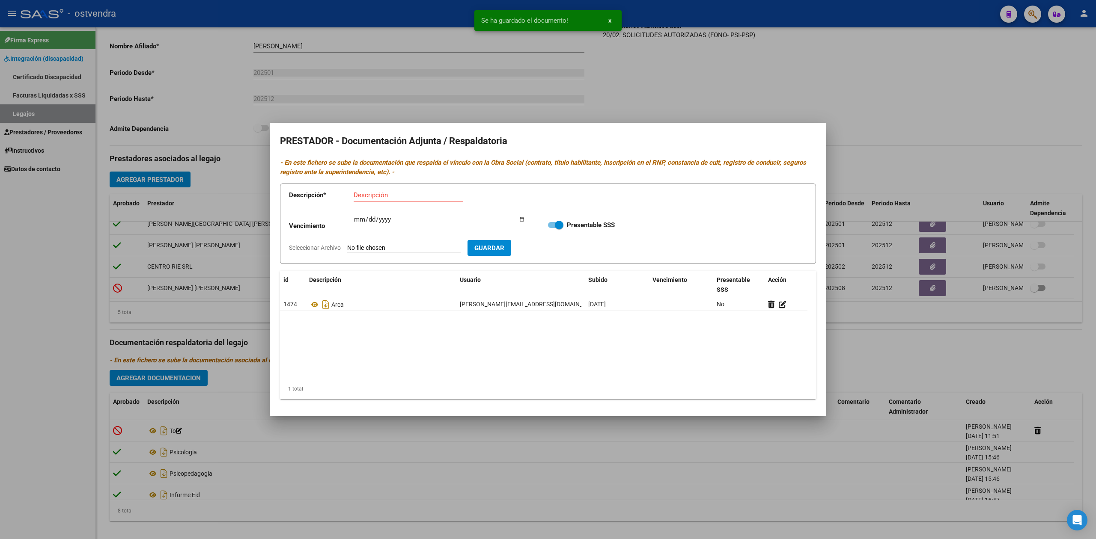
click at [382, 247] on input "Seleccionar Archivo" at bounding box center [403, 248] width 113 height 8
type input "C:\fakepath\CBU.pdf"
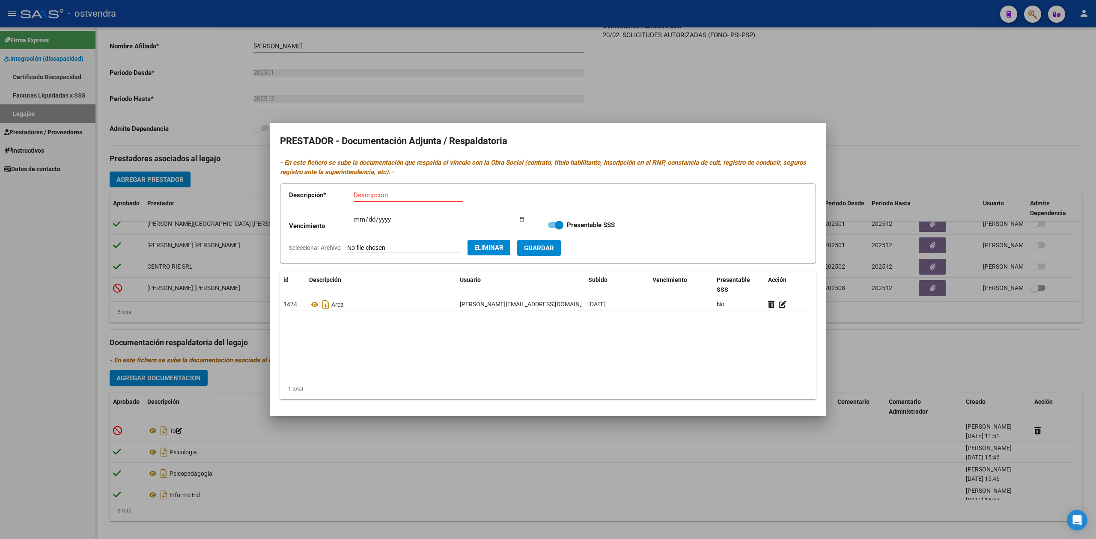
click at [369, 191] on input "Descripción" at bounding box center [409, 195] width 110 height 8
type input "CBU"
click at [549, 244] on span "Guardar" at bounding box center [539, 248] width 30 height 8
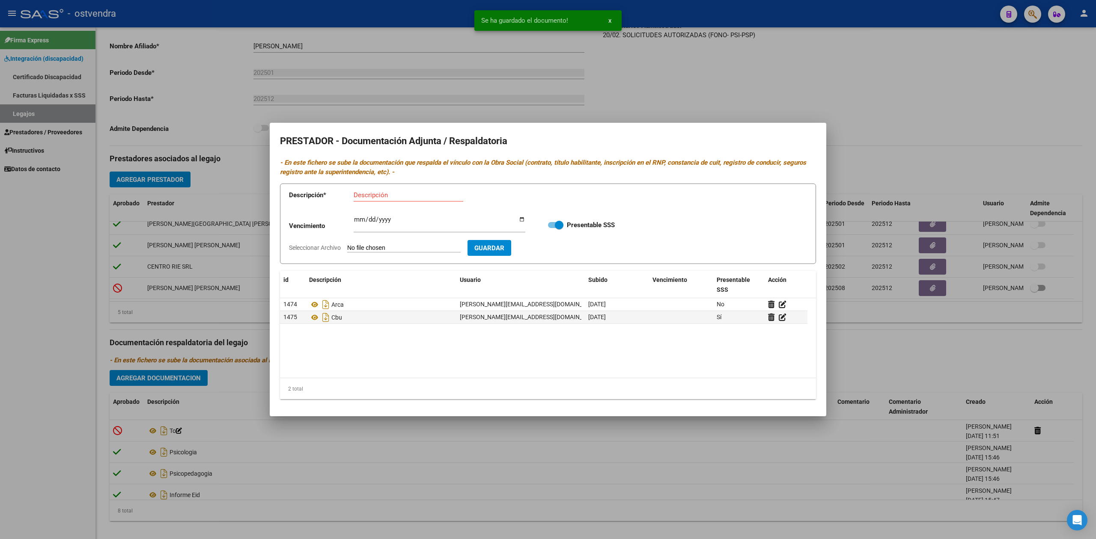
click at [394, 199] on div "Descripción" at bounding box center [409, 195] width 110 height 13
click at [384, 197] on input "Descripción" at bounding box center [409, 195] width 110 height 8
click at [411, 249] on input "Seleccionar Archivo" at bounding box center [403, 248] width 113 height 8
type input "C:\fakepath\RNP.pdf"
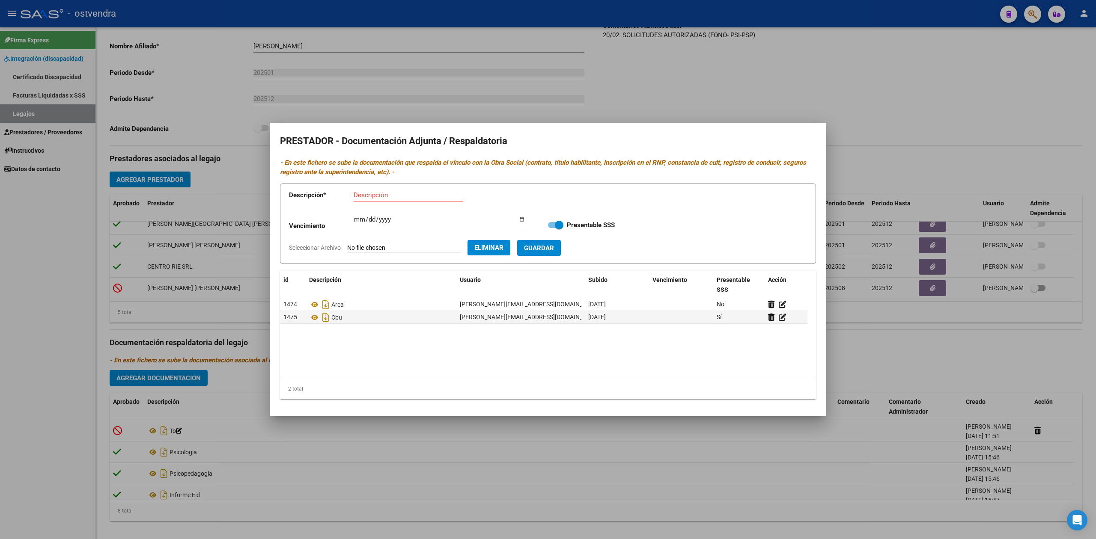
click at [360, 214] on div "Ingresar vencimiento" at bounding box center [440, 223] width 172 height 18
type input "2029-08-21"
click at [382, 197] on input "Descripción" at bounding box center [409, 195] width 110 height 8
type input "RNP"
click at [554, 249] on span "Guardar" at bounding box center [539, 248] width 30 height 8
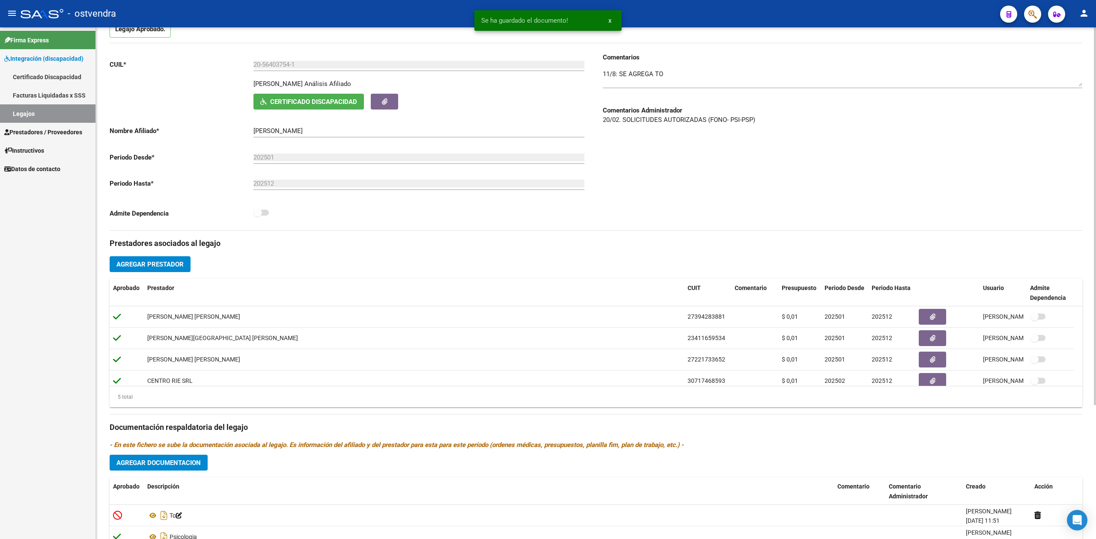
scroll to position [0, 0]
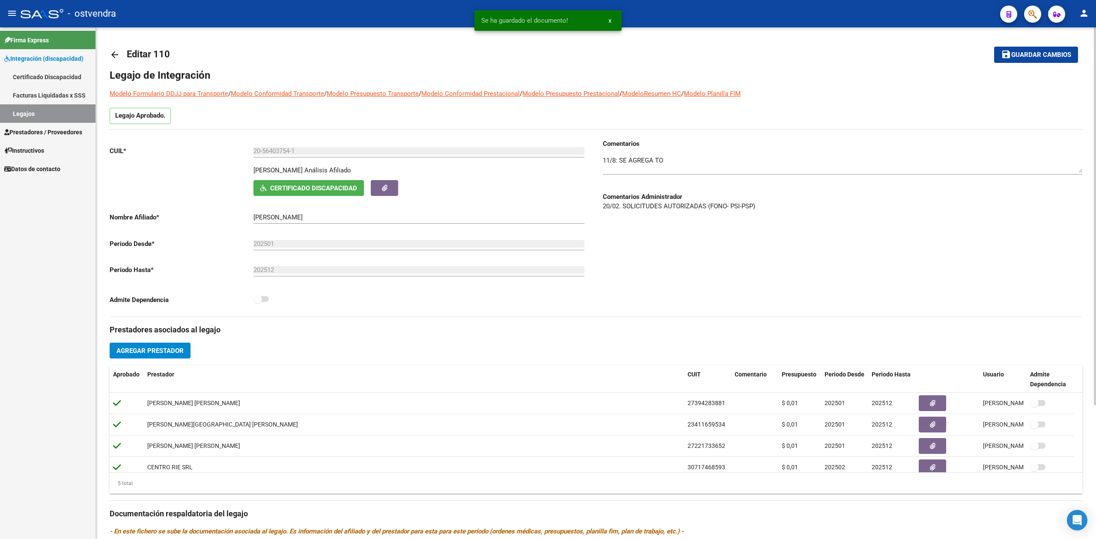
click at [1011, 59] on button "save Guardar cambios" at bounding box center [1036, 55] width 84 height 16
click at [110, 57] on mat-icon "arrow_back" at bounding box center [115, 55] width 10 height 10
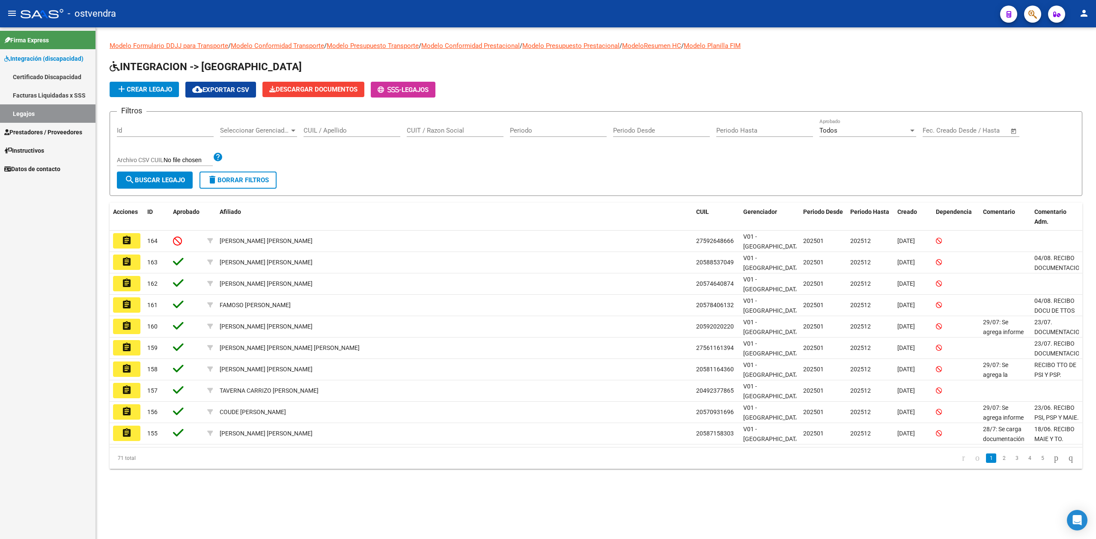
click at [72, 89] on link "Facturas Liquidadas x SSS" at bounding box center [47, 95] width 95 height 18
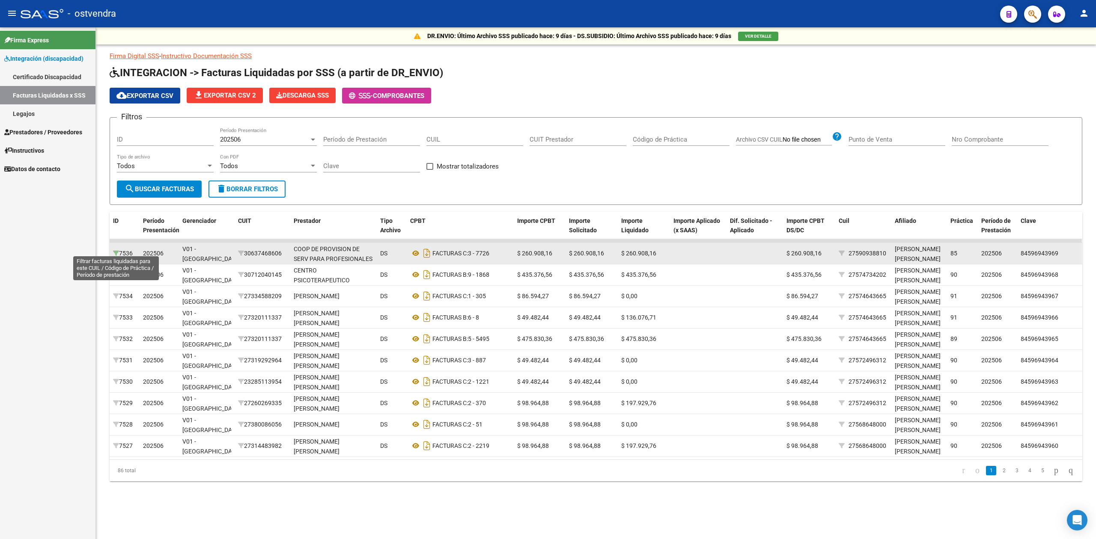
click at [117, 250] on icon at bounding box center [116, 253] width 6 height 6
type input "202506"
type input "27-59093881-0"
type input "85"
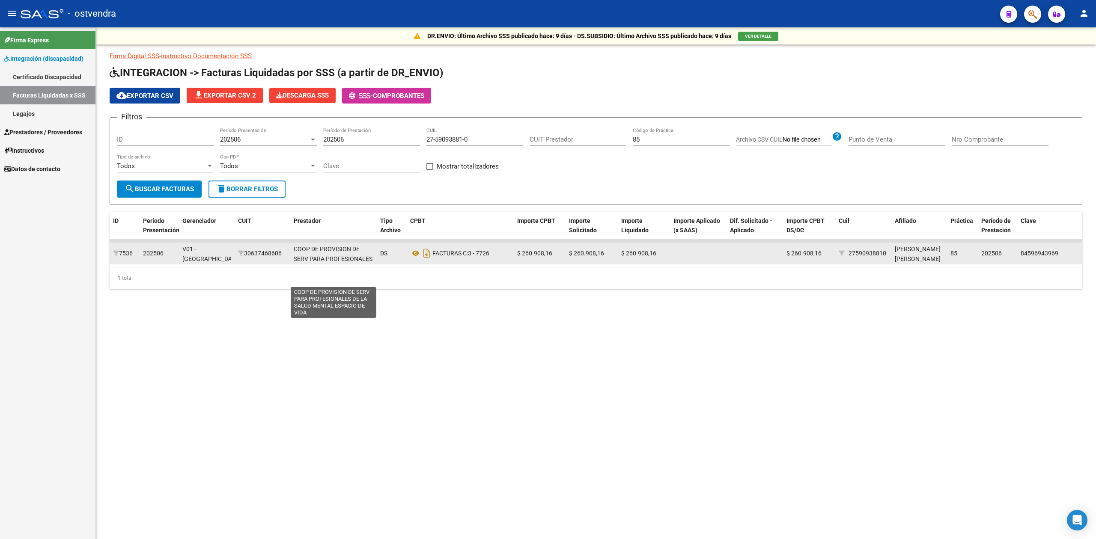
click at [350, 254] on div "COOP DE PROVISION DE SERV PARA PROFESIONALES DE LA SALUD MENTAL ESPACIO DE VIDA" at bounding box center [334, 263] width 80 height 39
click at [417, 254] on icon at bounding box center [415, 253] width 11 height 10
click at [113, 253] on icon at bounding box center [116, 253] width 6 height 6
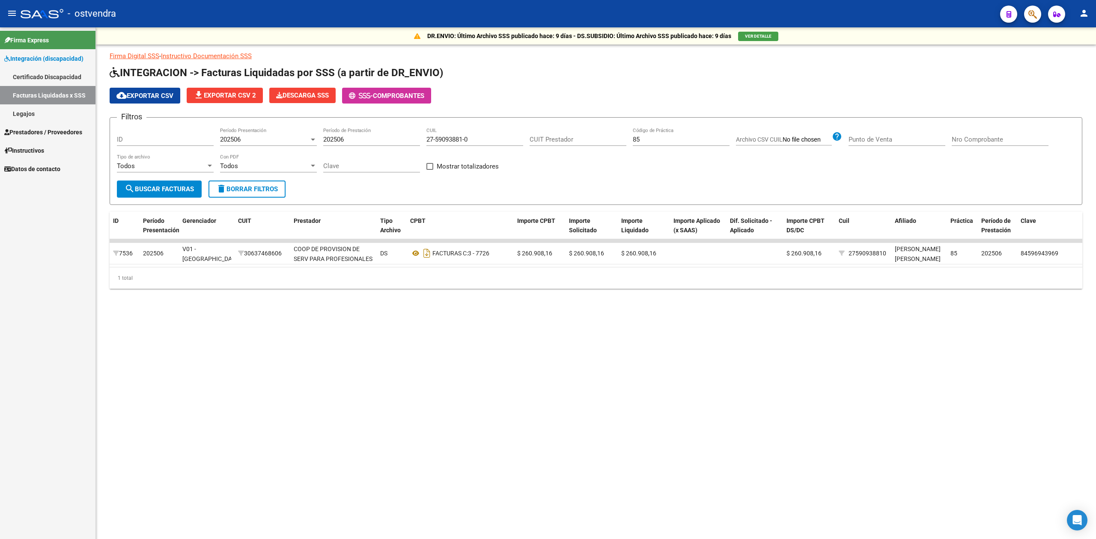
click at [764, 38] on span "VER DETALLE" at bounding box center [758, 36] width 27 height 5
click at [396, 91] on button "- Comprobantes" at bounding box center [386, 96] width 89 height 16
click at [64, 60] on span "Integración (discapacidad)" at bounding box center [43, 58] width 79 height 9
click at [31, 60] on span "Integración (discapacidad)" at bounding box center [43, 58] width 79 height 9
click at [30, 109] on link "Legajos" at bounding box center [47, 113] width 95 height 18
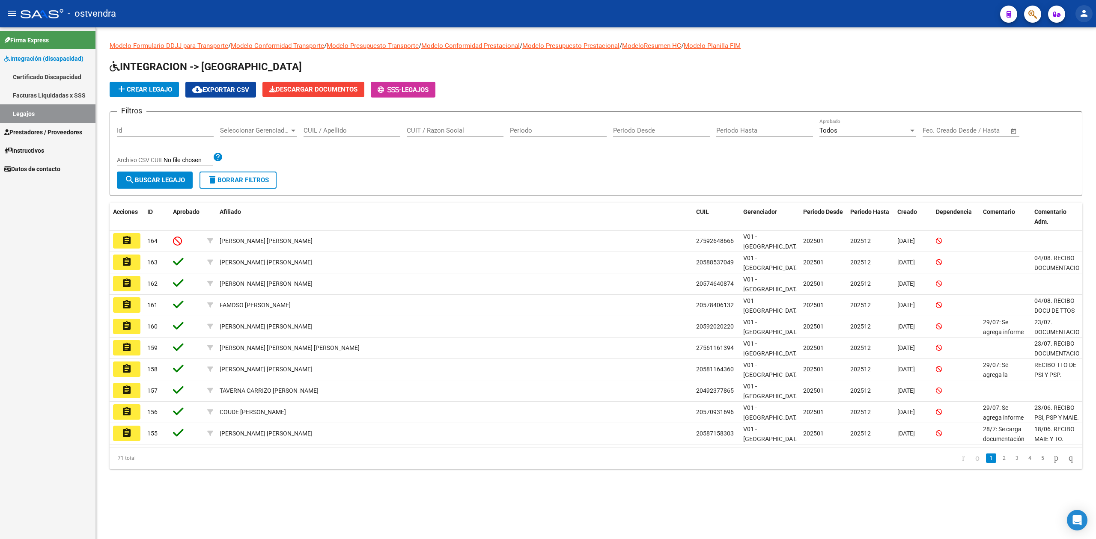
click at [1084, 17] on mat-icon "person" at bounding box center [1084, 13] width 10 height 10
click at [1059, 54] on button "exit_to_app Salir" at bounding box center [1066, 56] width 52 height 21
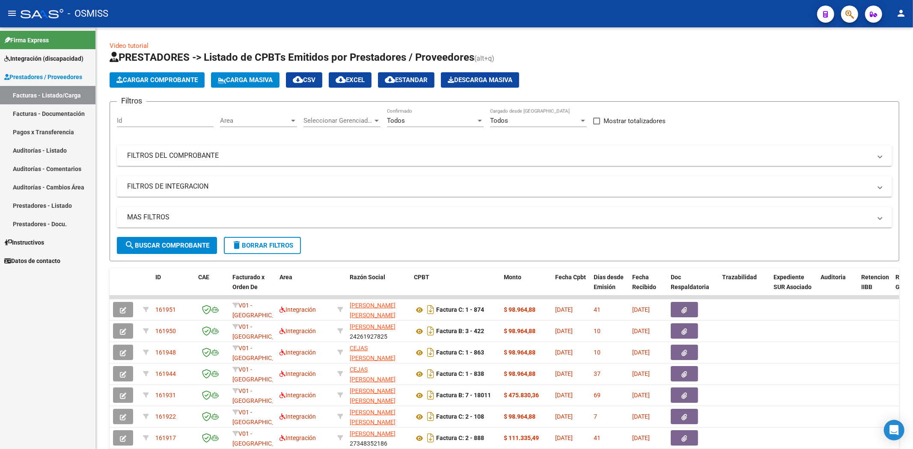
scroll to position [11, 0]
